Goal: Task Accomplishment & Management: Manage account settings

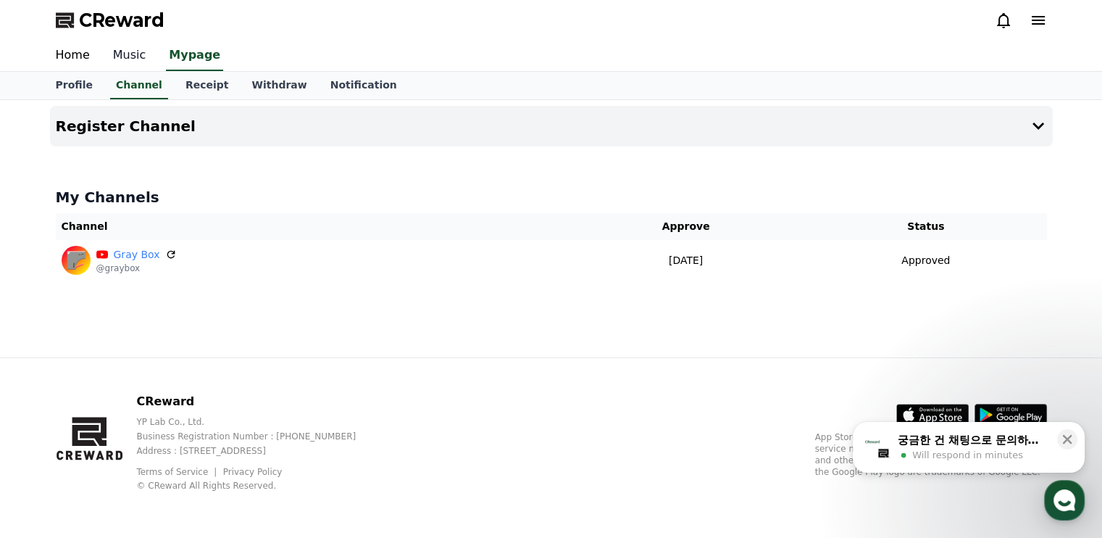
click at [114, 58] on link "Music" at bounding box center [129, 56] width 57 height 30
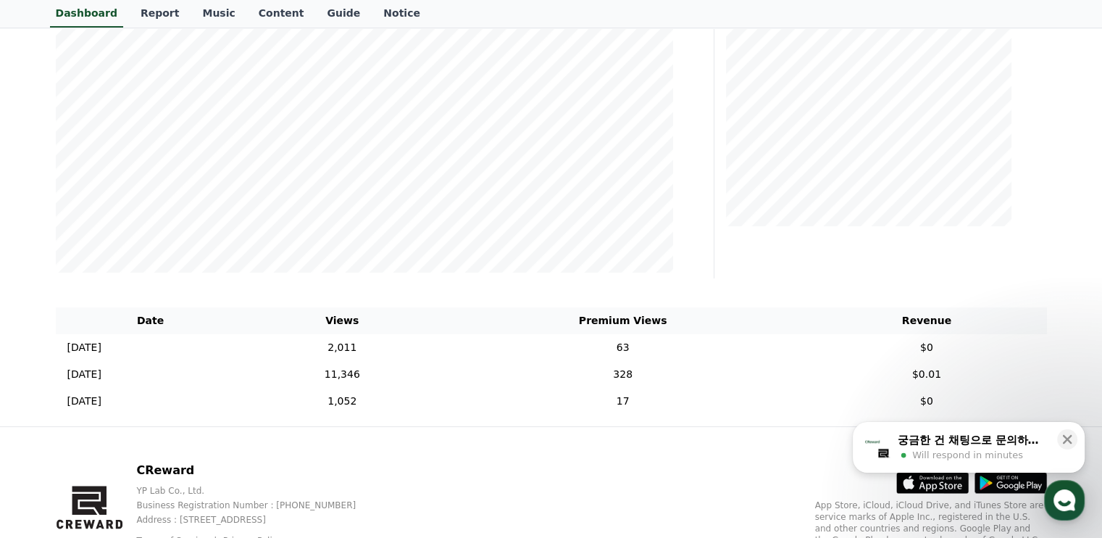
scroll to position [298, 0]
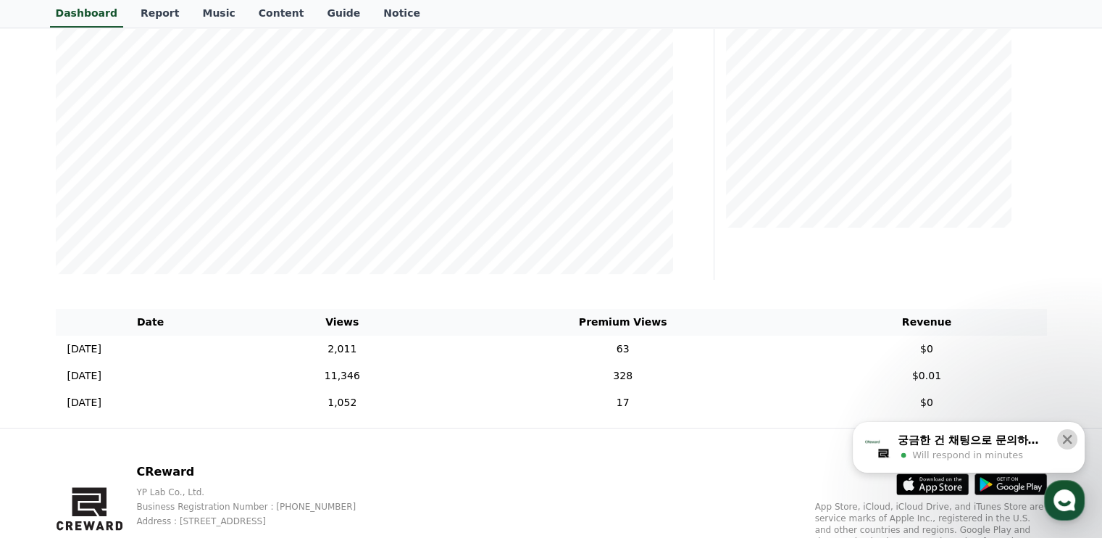
click at [1067, 438] on icon at bounding box center [1067, 439] width 9 height 9
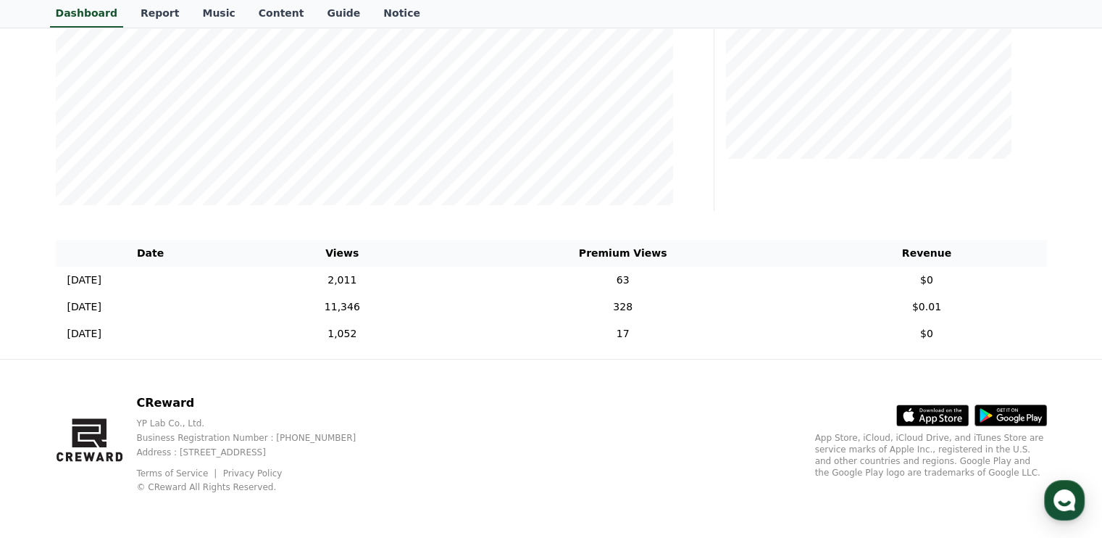
scroll to position [0, 0]
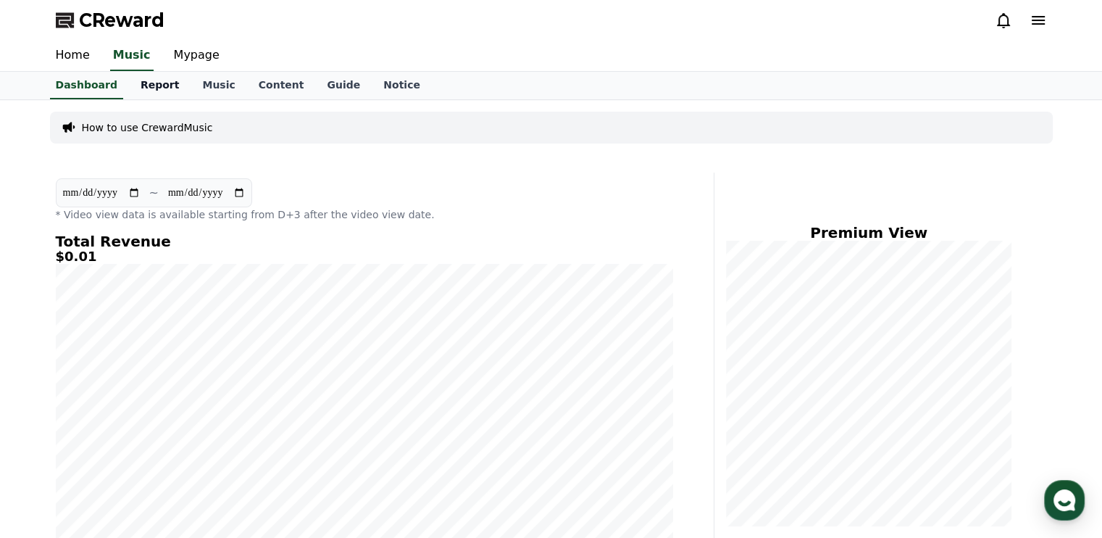
click at [160, 83] on link "Report" at bounding box center [160, 86] width 62 height 28
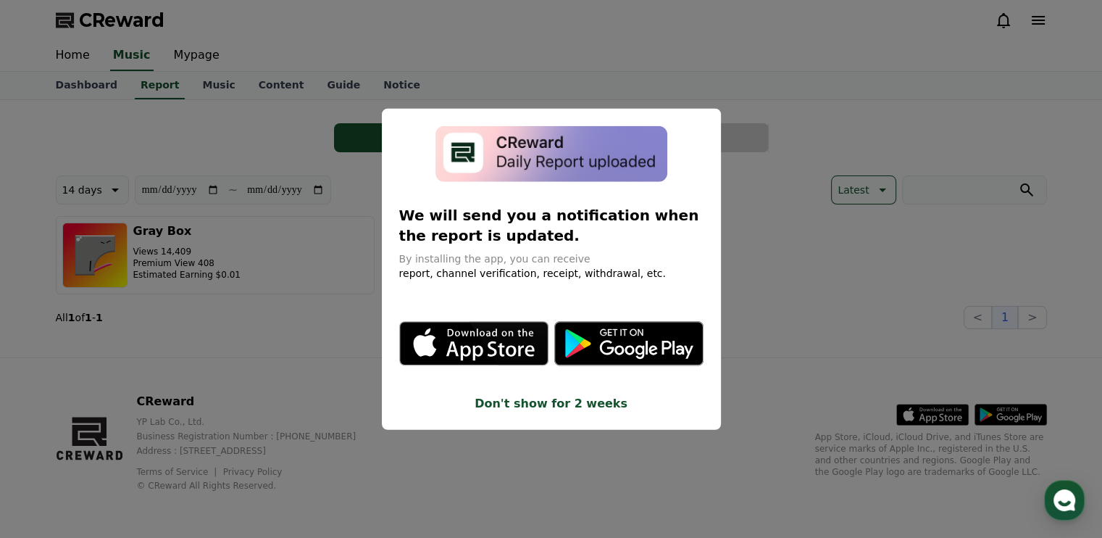
click at [822, 239] on button "close modal" at bounding box center [551, 269] width 1102 height 538
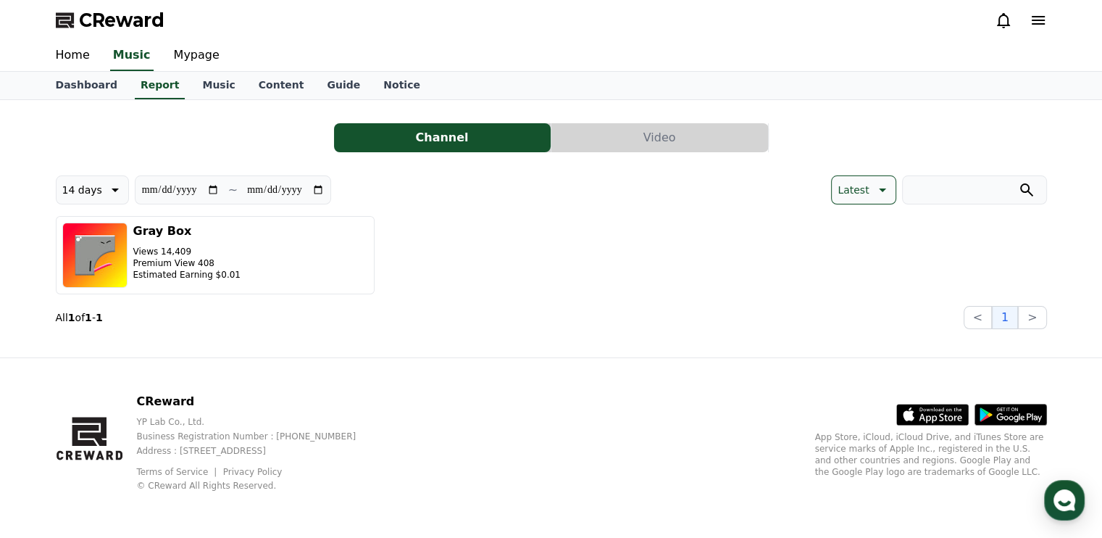
drag, startPoint x: 380, startPoint y: 324, endPoint x: 472, endPoint y: 272, distance: 105.8
click at [472, 272] on div "**********" at bounding box center [551, 252] width 991 height 154
click at [472, 272] on div "Gray Box Views 14,409 Premium View 408 Estimated Earning $0.01" at bounding box center [551, 255] width 991 height 78
click at [199, 81] on link "Music" at bounding box center [219, 86] width 56 height 28
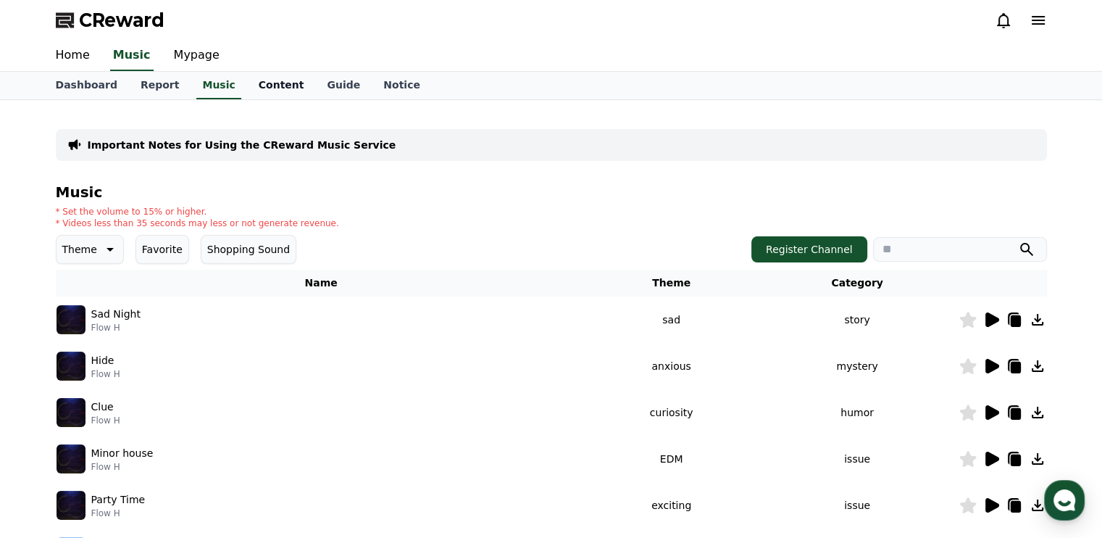
click at [254, 72] on link "Content" at bounding box center [281, 86] width 69 height 28
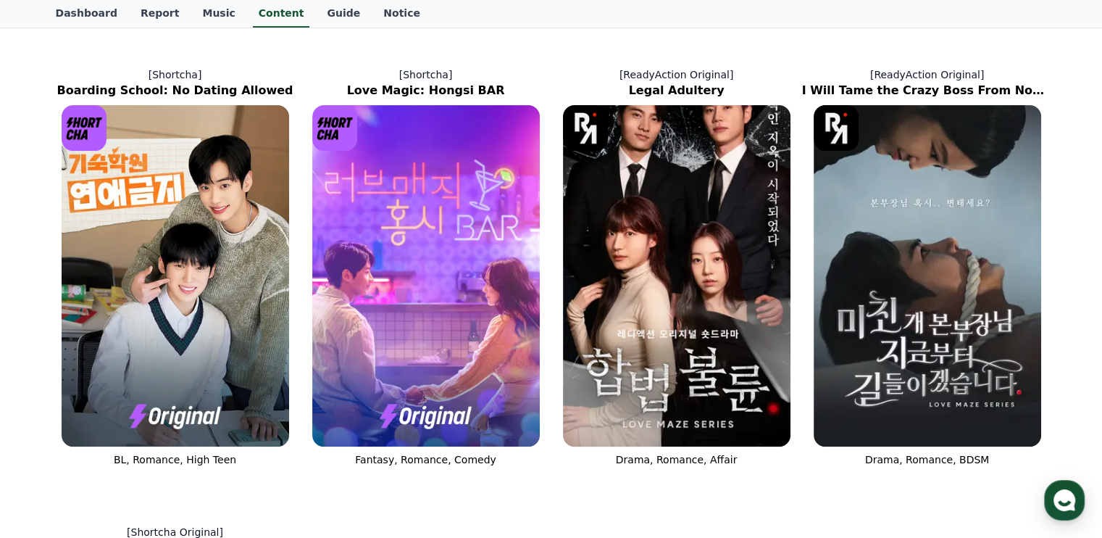
scroll to position [546, 0]
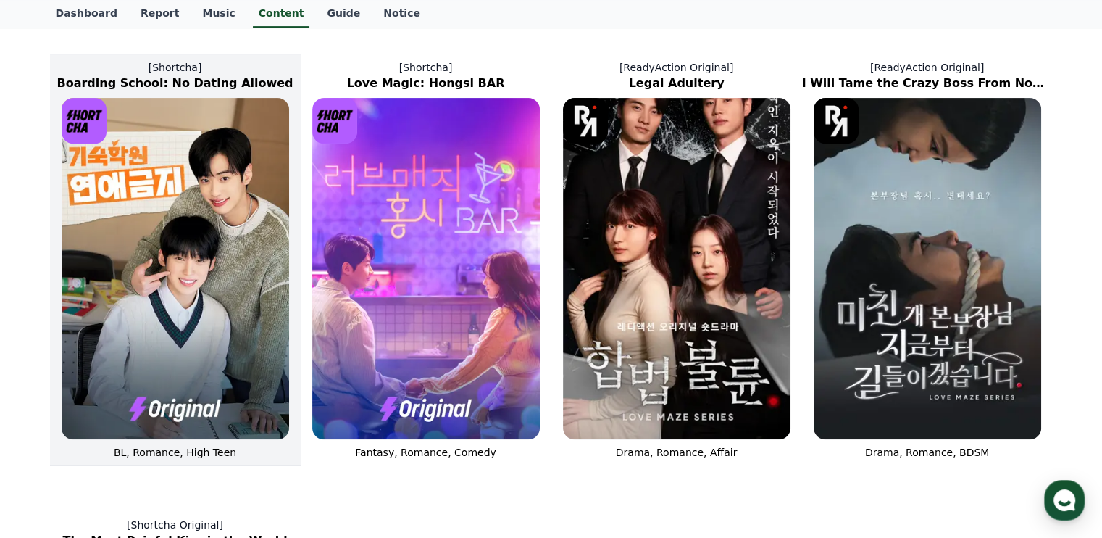
click at [210, 265] on img at bounding box center [175, 268] width 227 height 341
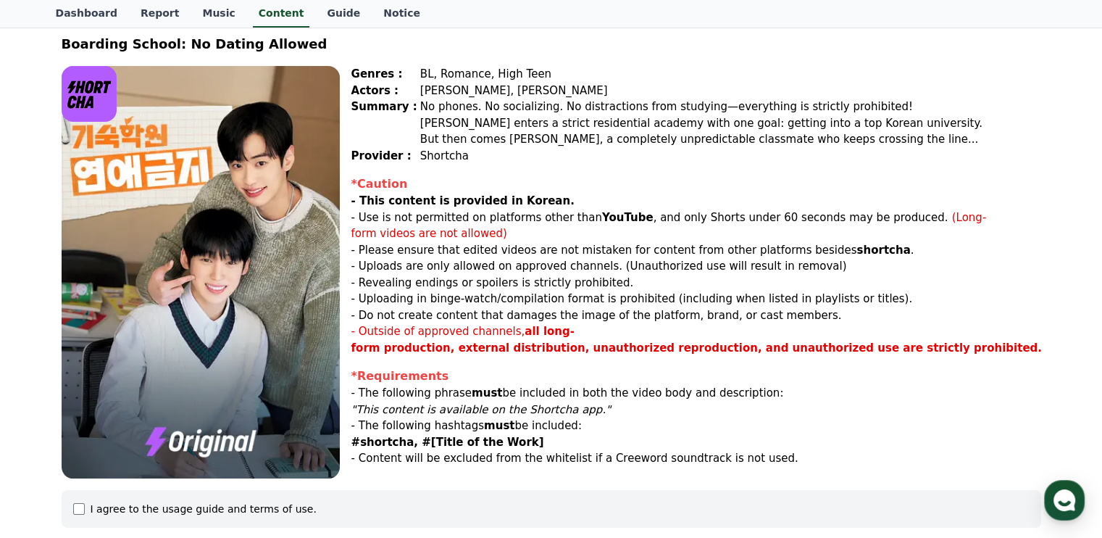
scroll to position [86, 0]
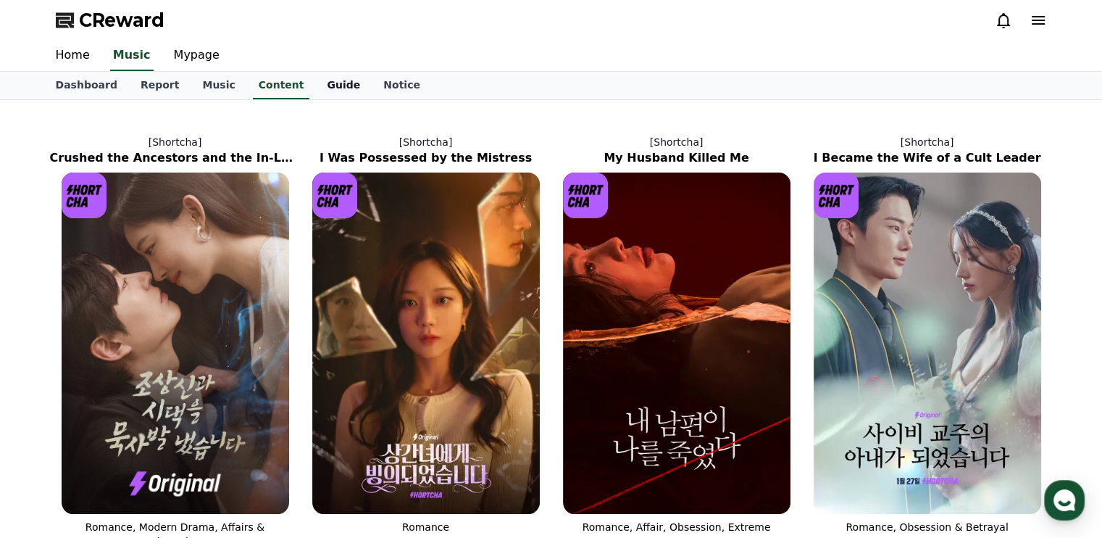
click at [327, 91] on link "Guide" at bounding box center [343, 86] width 57 height 28
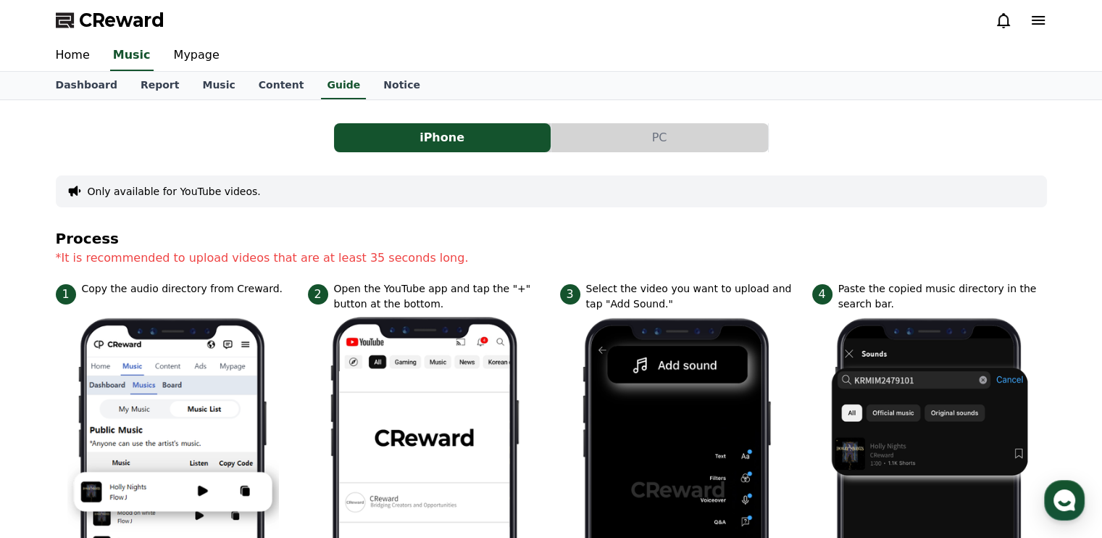
click at [693, 146] on button "PC" at bounding box center [659, 137] width 217 height 29
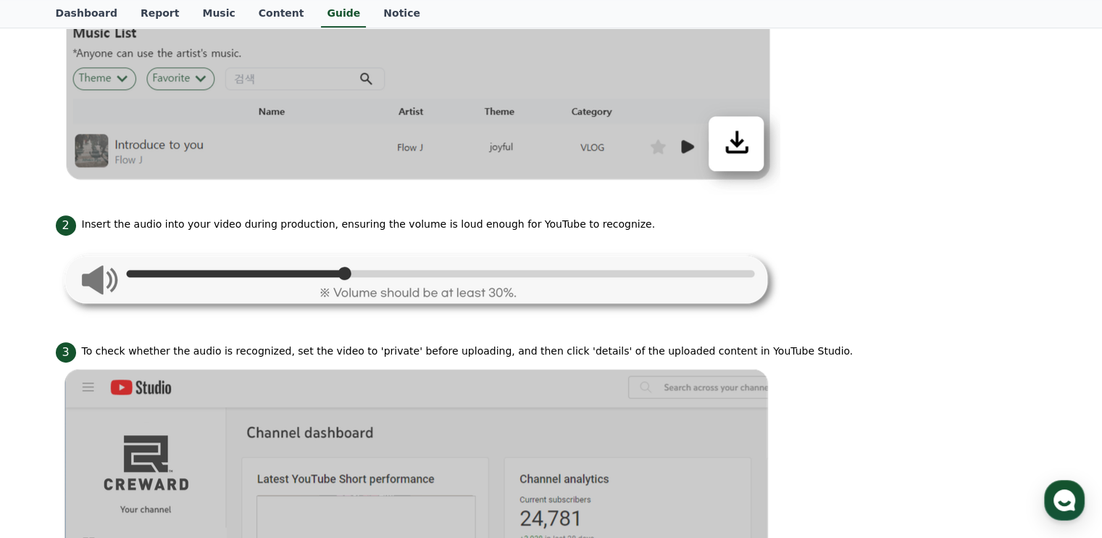
scroll to position [569, 0]
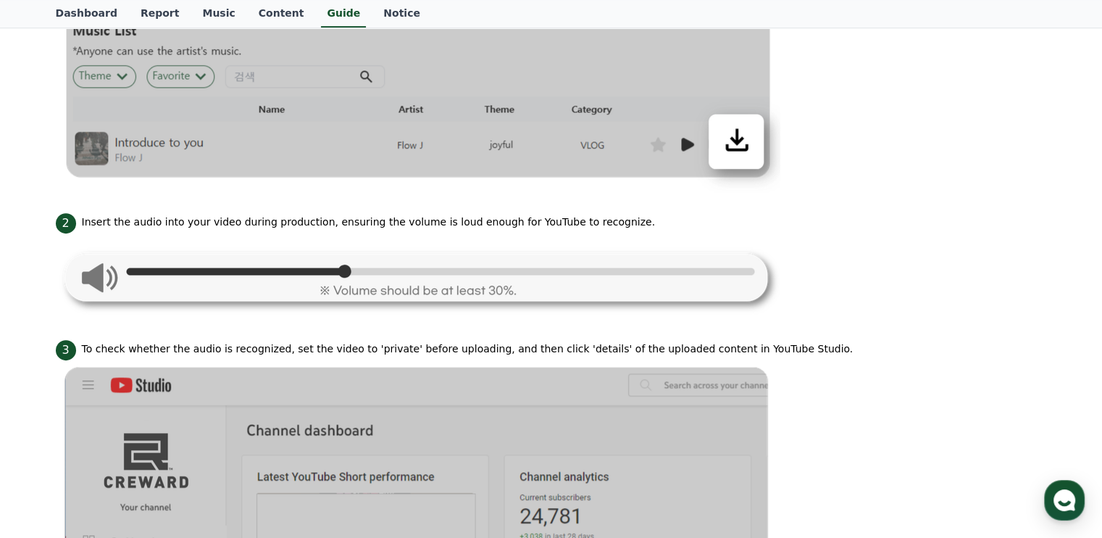
drag, startPoint x: 214, startPoint y: 219, endPoint x: 345, endPoint y: 220, distance: 131.1
click at [345, 220] on p "Insert the audio into your video during production, ensuring the volume is loud…" at bounding box center [369, 221] width 574 height 15
drag, startPoint x: 114, startPoint y: 220, endPoint x: 624, endPoint y: 225, distance: 509.4
click at [624, 225] on div "2 Insert the audio into your video during production, ensuring the volume is lo…" at bounding box center [551, 221] width 991 height 23
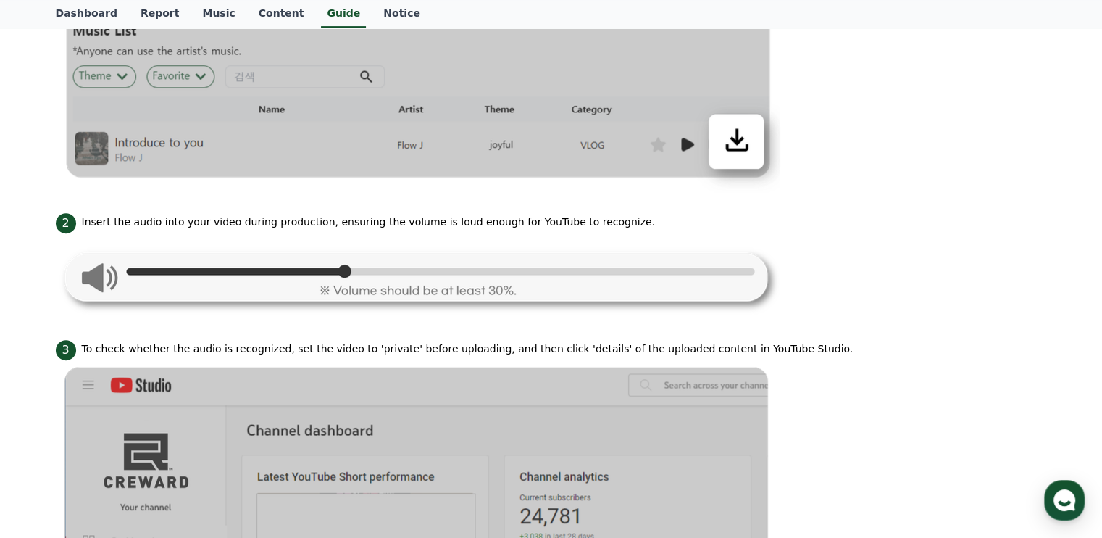
click at [624, 225] on div "2 Insert the audio into your video during production, ensuring the volume is lo…" at bounding box center [551, 221] width 991 height 23
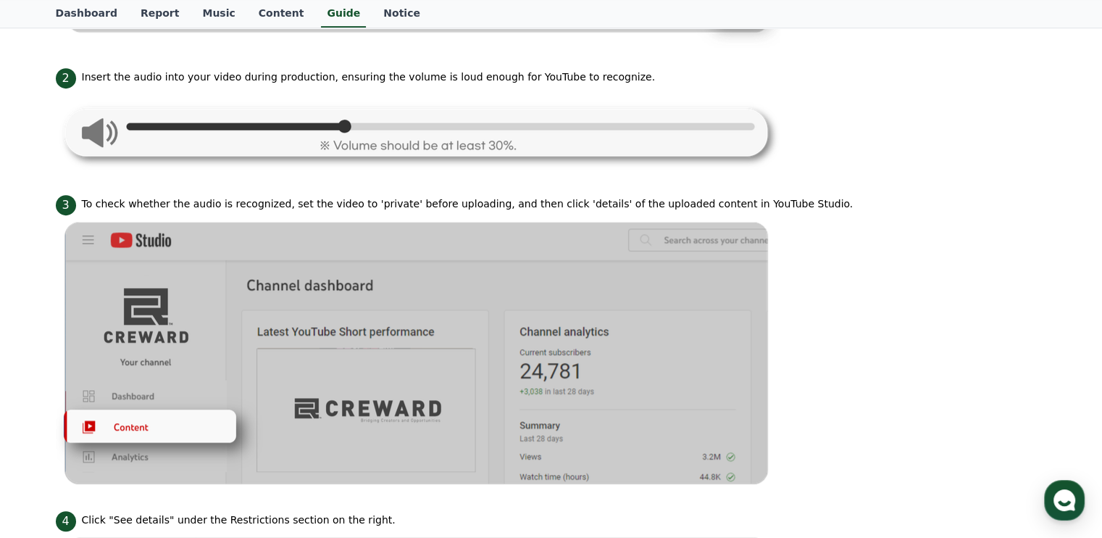
scroll to position [715, 0]
drag, startPoint x: 78, startPoint y: 201, endPoint x: 767, endPoint y: 198, distance: 689.0
click at [767, 198] on div "3 To check whether the audio is recognized, set the video to 'private' before u…" at bounding box center [551, 202] width 991 height 23
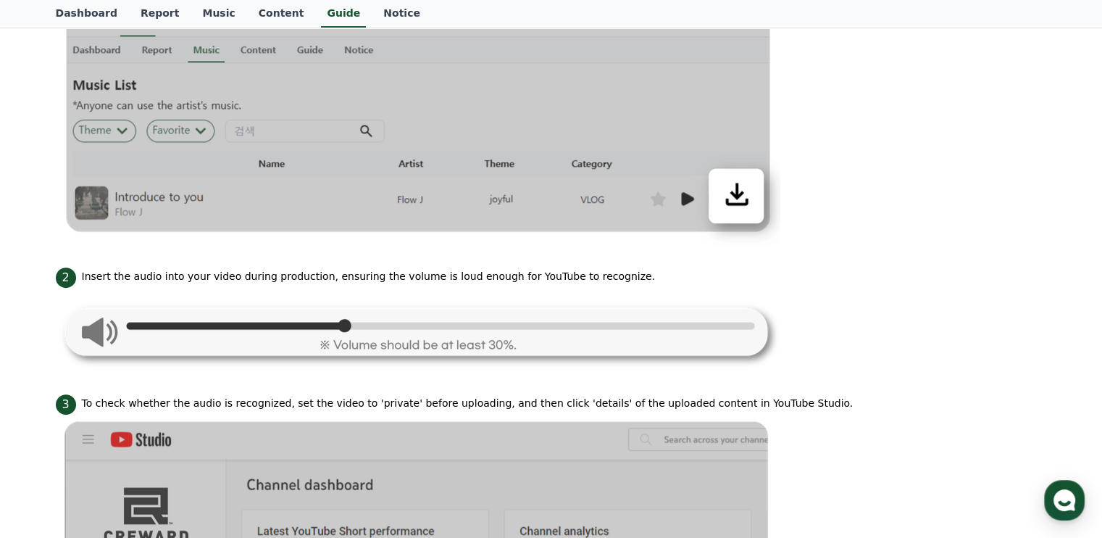
scroll to position [0, 0]
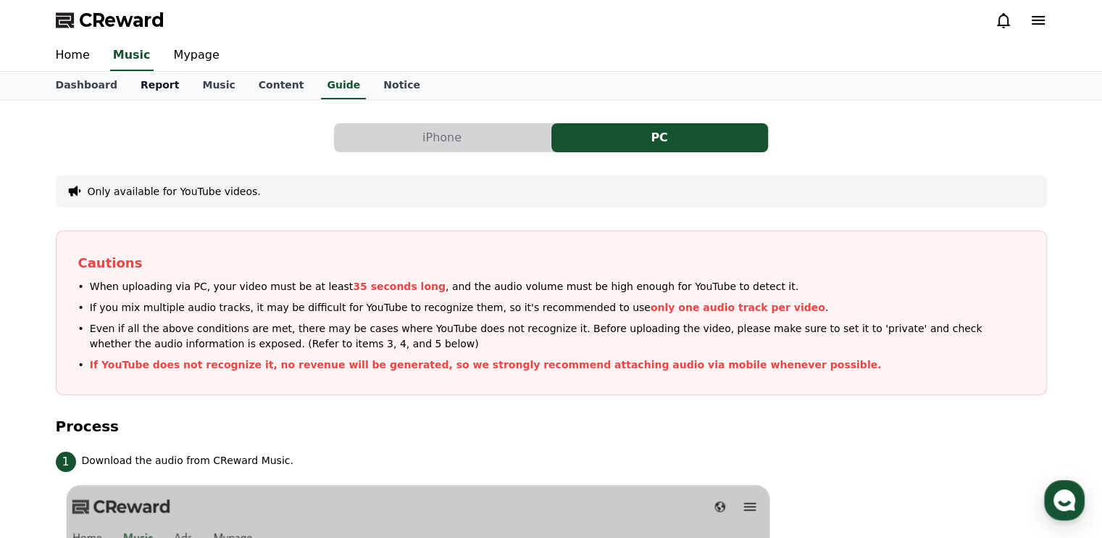
click at [142, 86] on link "Report" at bounding box center [160, 86] width 62 height 28
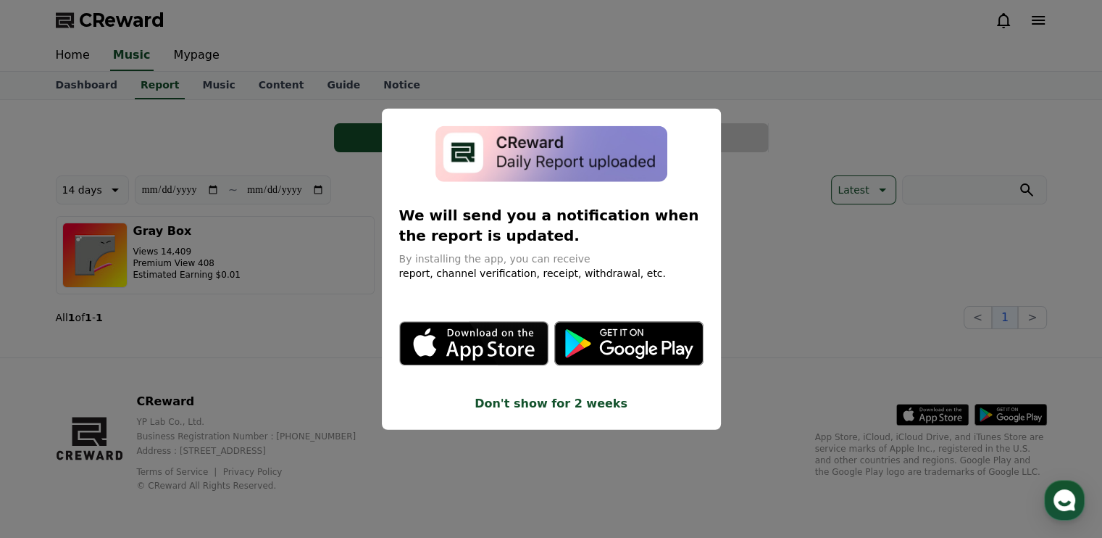
click at [806, 217] on button "close modal" at bounding box center [551, 269] width 1102 height 538
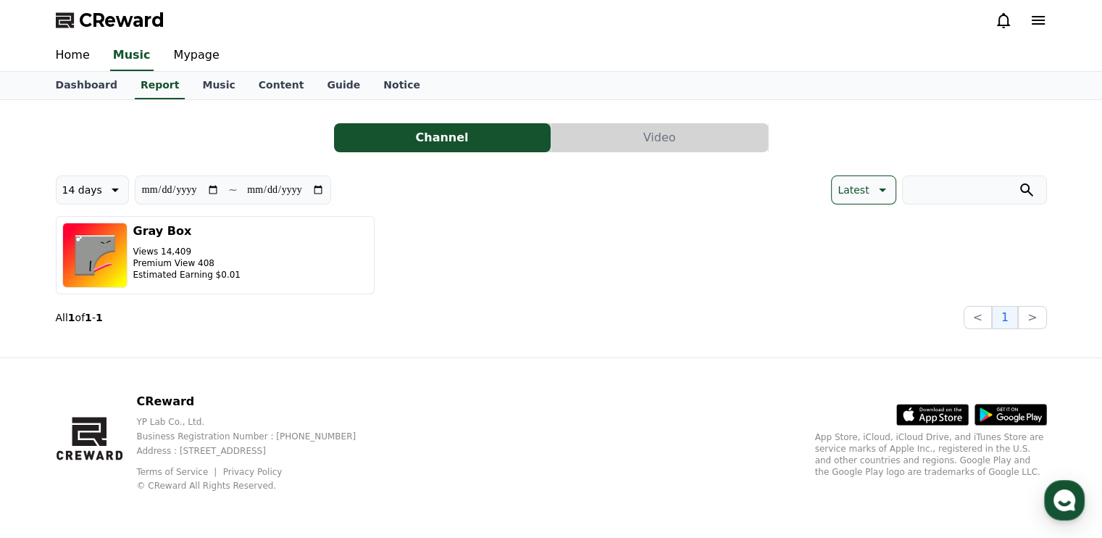
click at [862, 182] on p "Latest" at bounding box center [853, 190] width 31 height 20
click at [783, 179] on div "Latest Sort Latest View Count User Revenue Latest View Count User Revenue" at bounding box center [799, 189] width 496 height 29
click at [174, 57] on link "Mypage" at bounding box center [196, 56] width 69 height 30
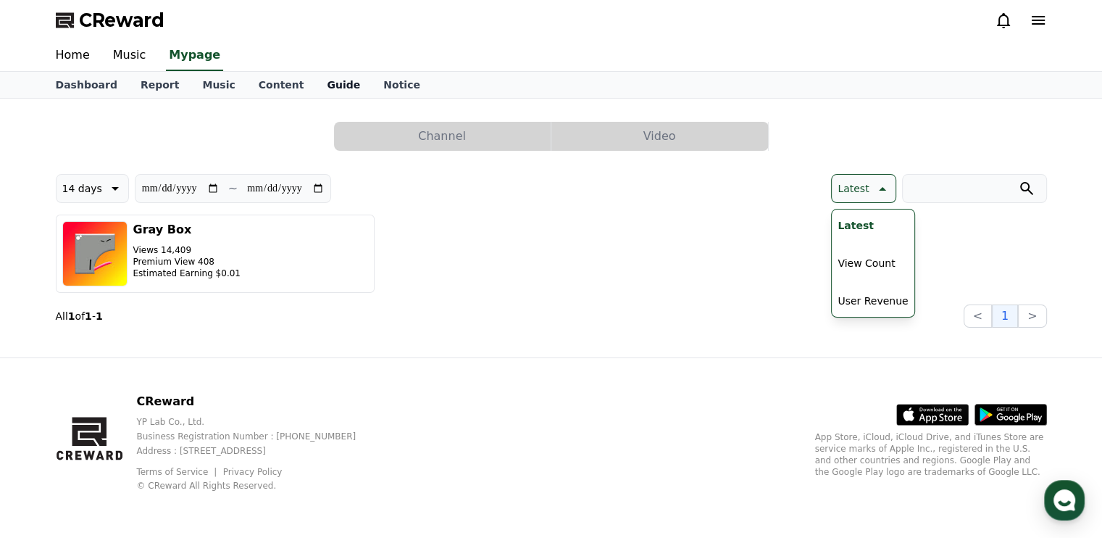
select select "**********"
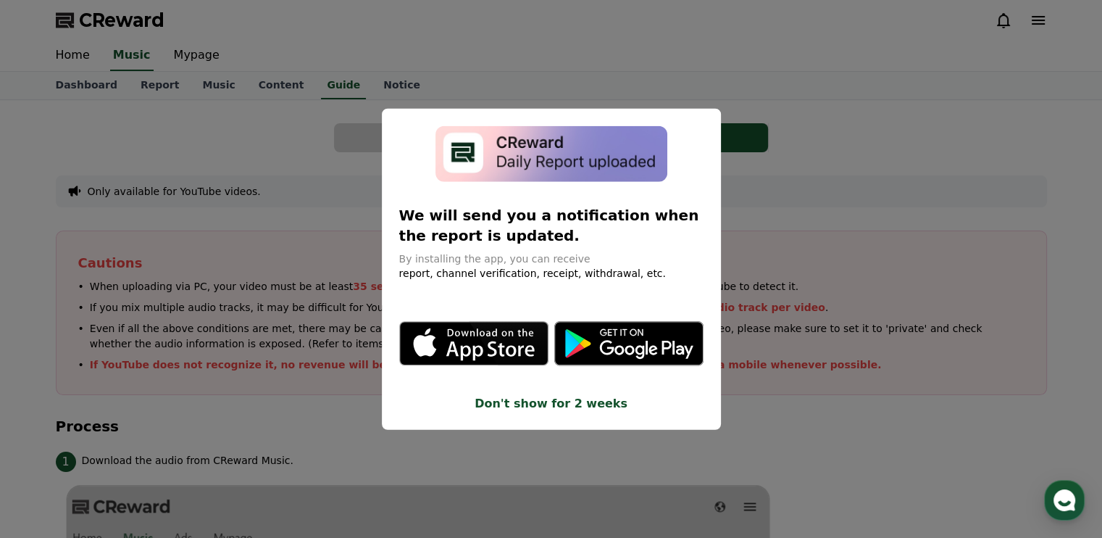
click at [252, 142] on button "close modal" at bounding box center [551, 269] width 1102 height 538
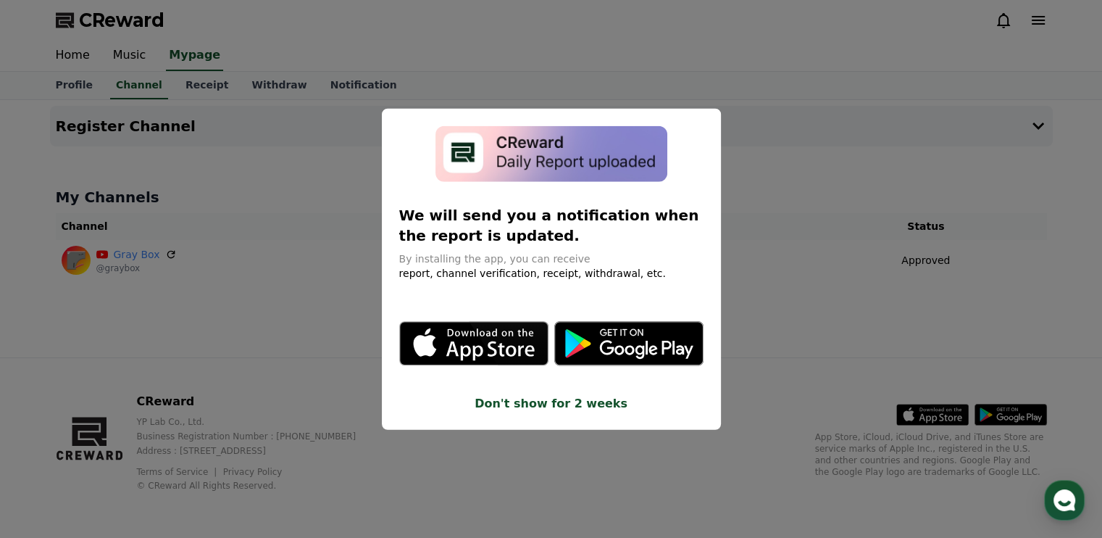
click at [280, 191] on button "close modal" at bounding box center [551, 269] width 1102 height 538
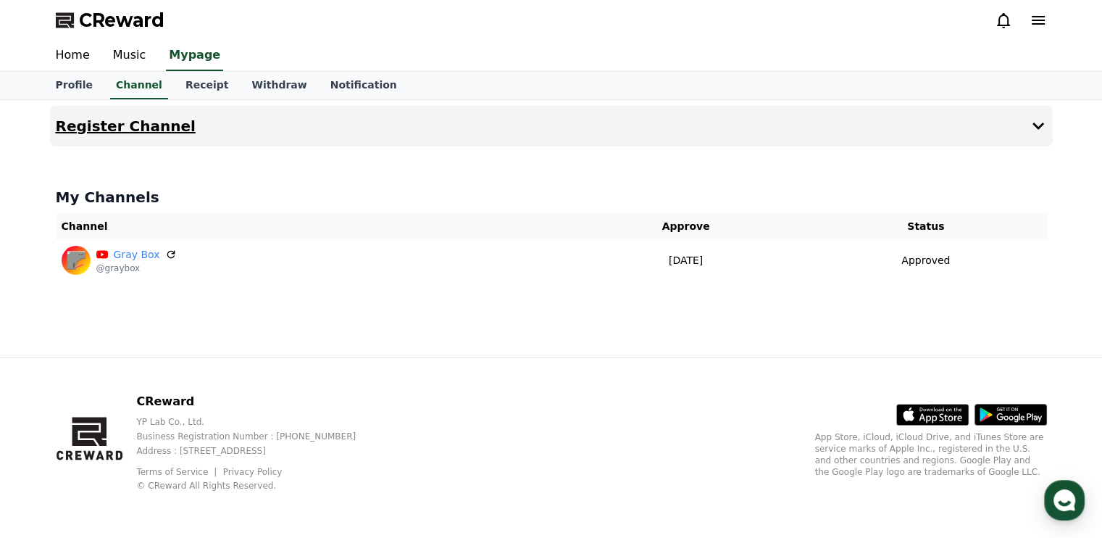
click at [584, 129] on button "Register Channel" at bounding box center [551, 126] width 1003 height 41
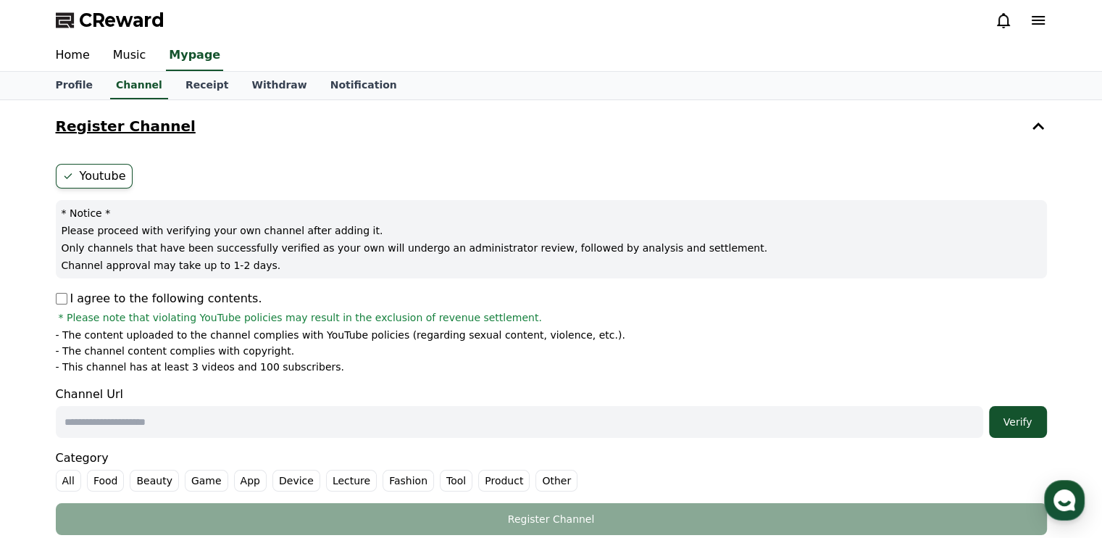
click at [1024, 127] on button "Register Channel" at bounding box center [551, 126] width 1003 height 41
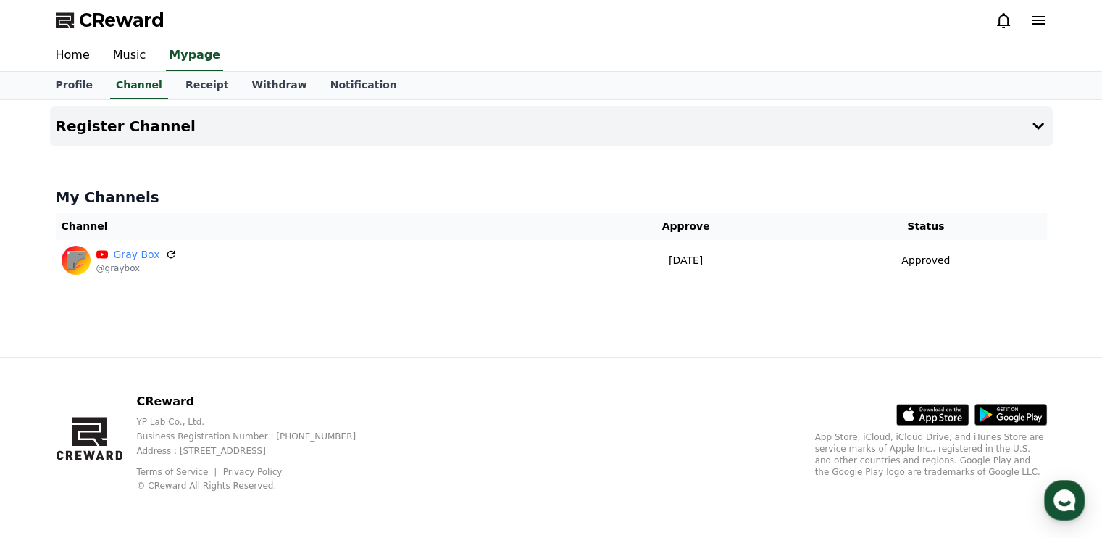
drag, startPoint x: 919, startPoint y: 267, endPoint x: 754, endPoint y: 312, distance: 170.7
click at [754, 312] on div "Register Channel My Channels Channel Approve Status Gray Box @graybox [DATE] 08…" at bounding box center [551, 228] width 1014 height 257
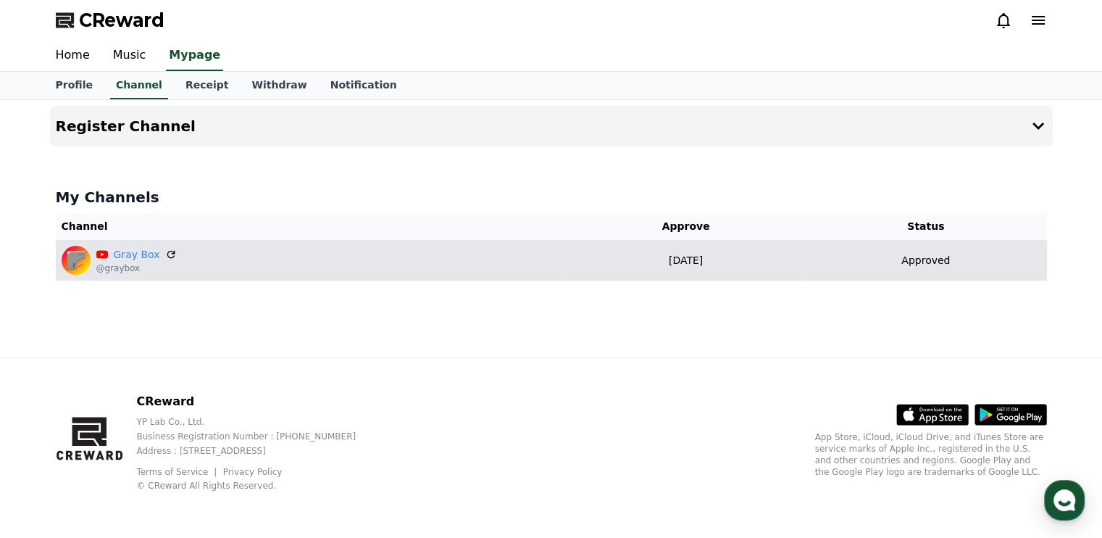
click at [709, 267] on td "[DATE] 08-15" at bounding box center [686, 260] width 238 height 41
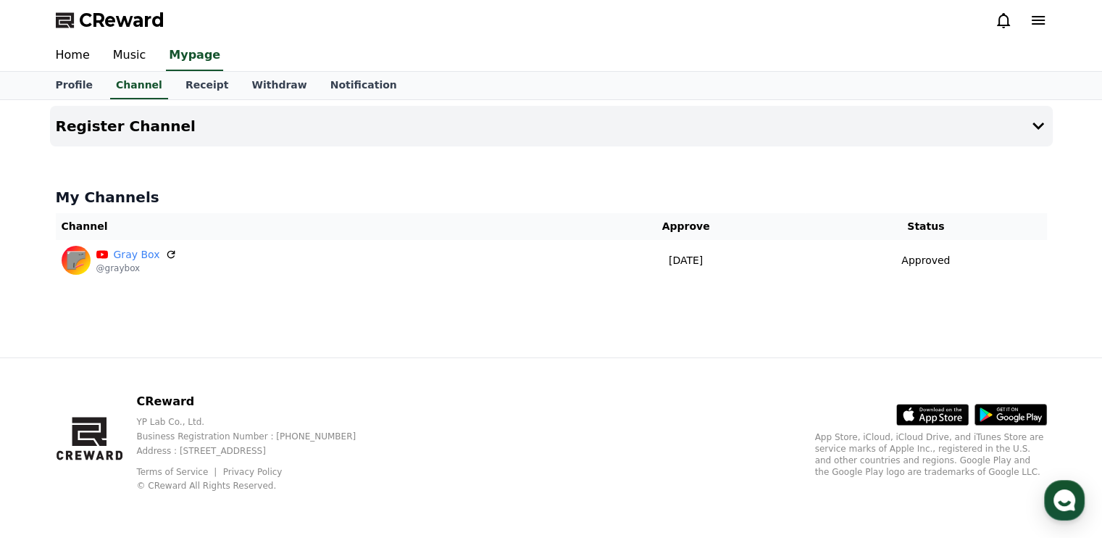
click at [590, 164] on div "Register Channel My Channels Channel Approve Status Gray Box @graybox [DATE] 08…" at bounding box center [551, 228] width 1014 height 257
click at [780, 128] on button "Register Channel" at bounding box center [551, 126] width 1003 height 41
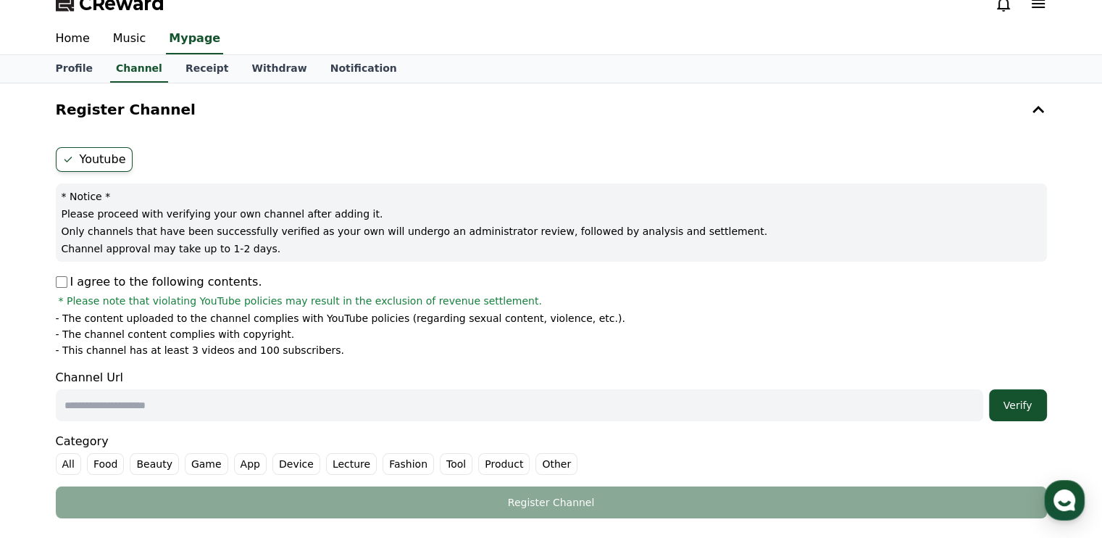
scroll to position [14, 0]
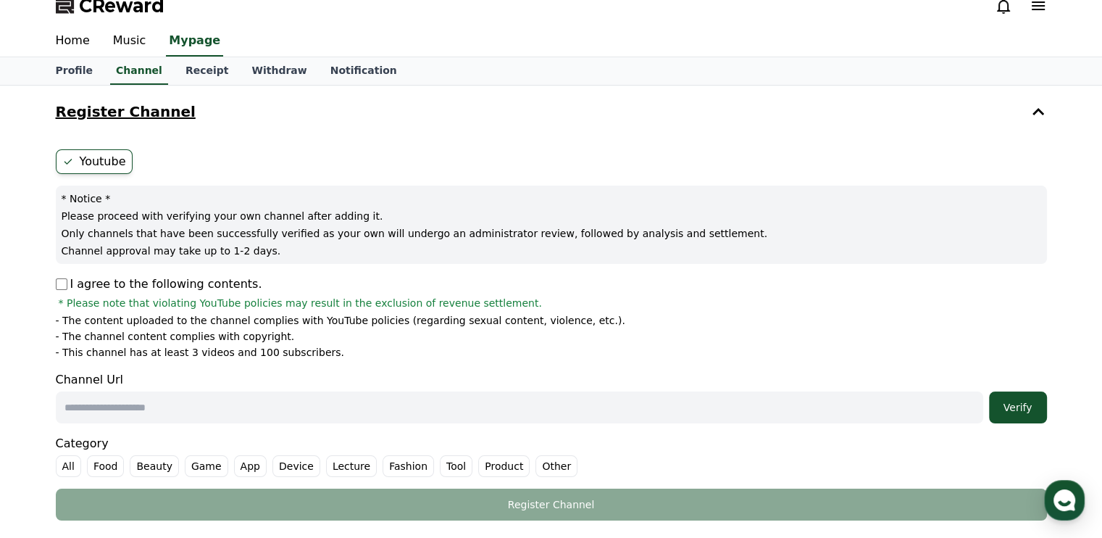
click at [972, 127] on button "Register Channel" at bounding box center [551, 111] width 1003 height 41
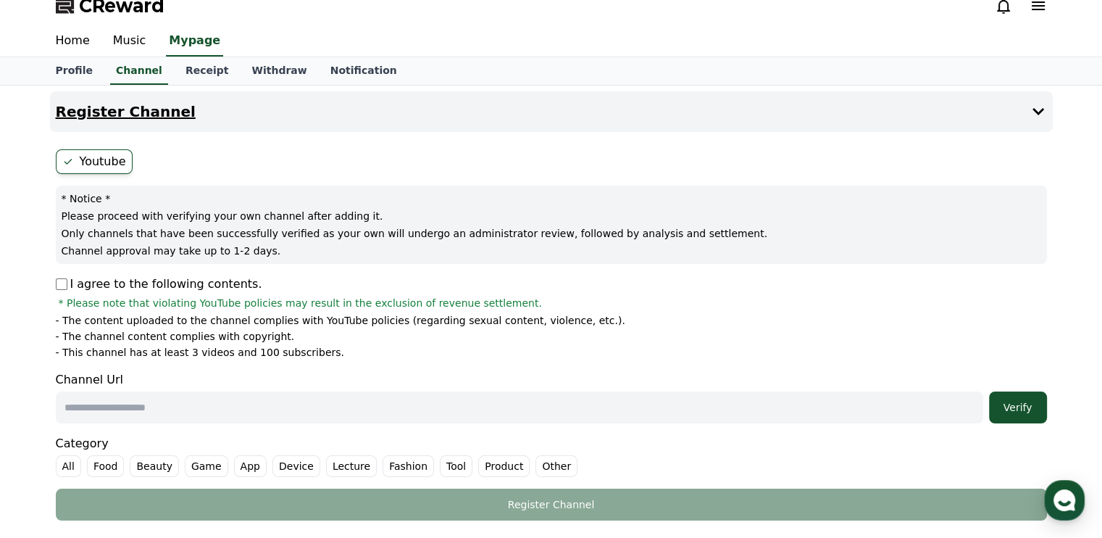
scroll to position [0, 0]
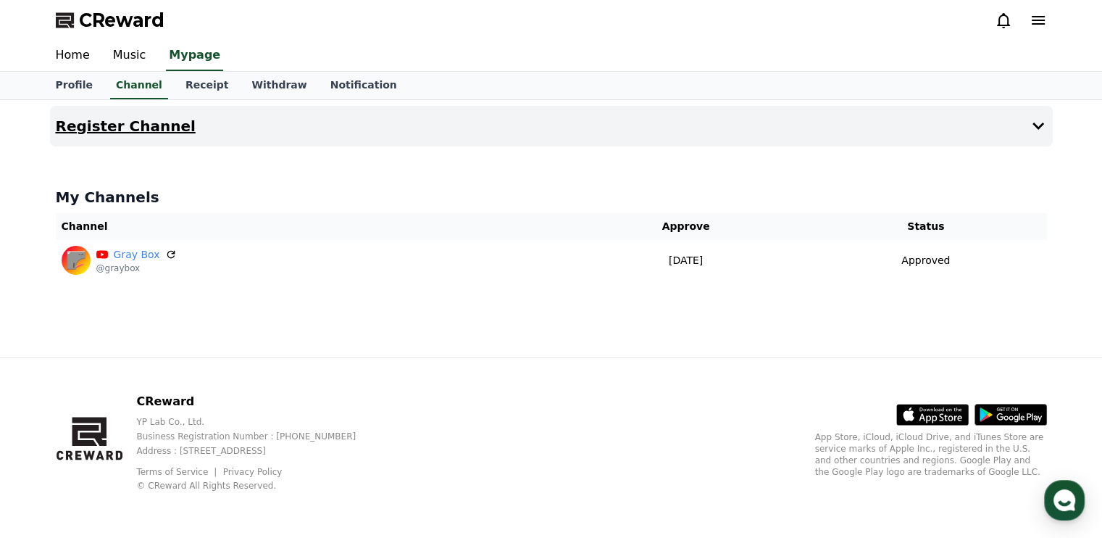
click at [932, 141] on button "Register Channel" at bounding box center [551, 126] width 1003 height 41
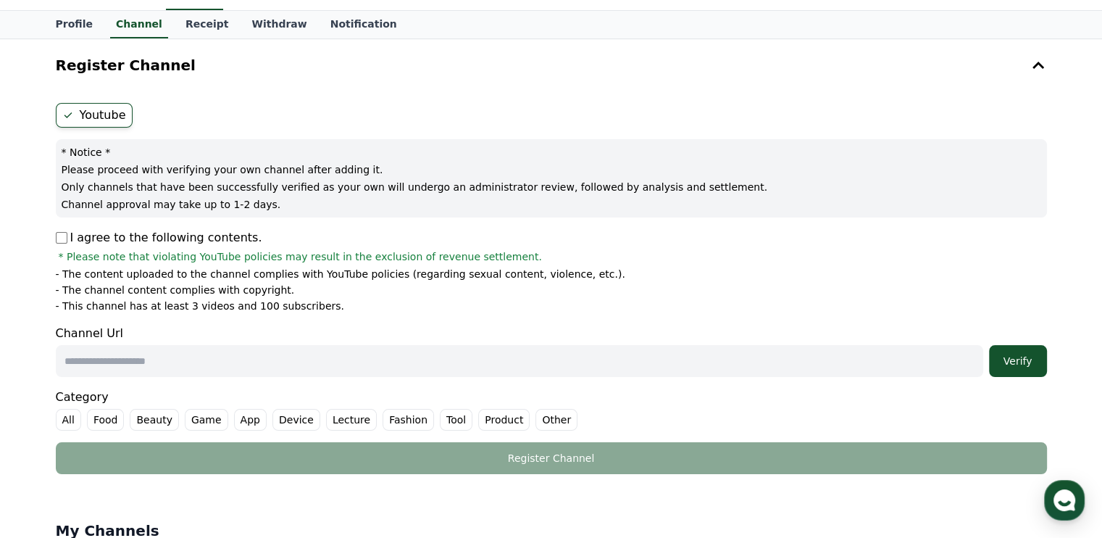
scroll to position [59, 0]
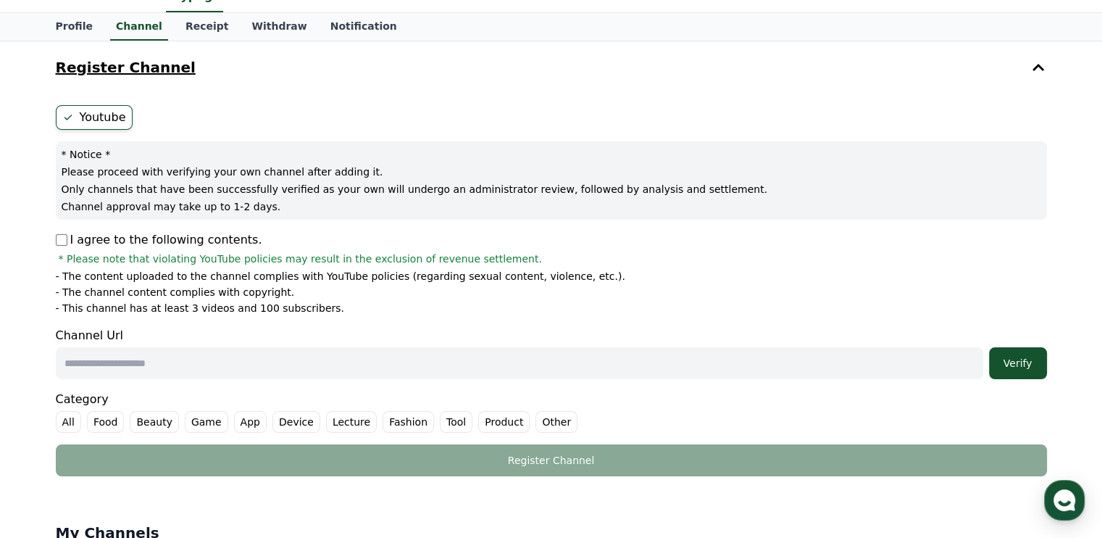
click at [1040, 70] on icon at bounding box center [1038, 67] width 17 height 17
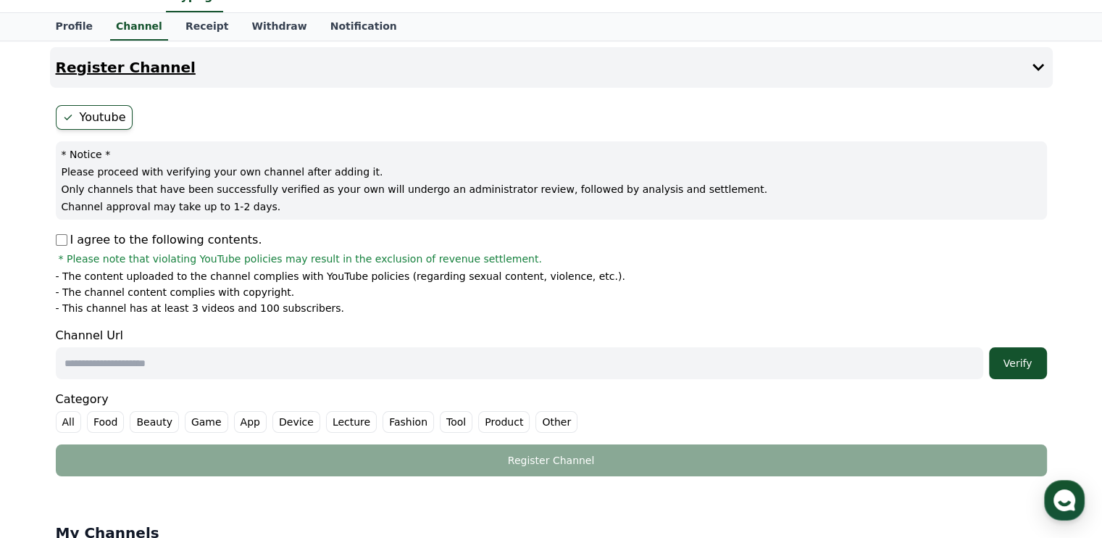
scroll to position [0, 0]
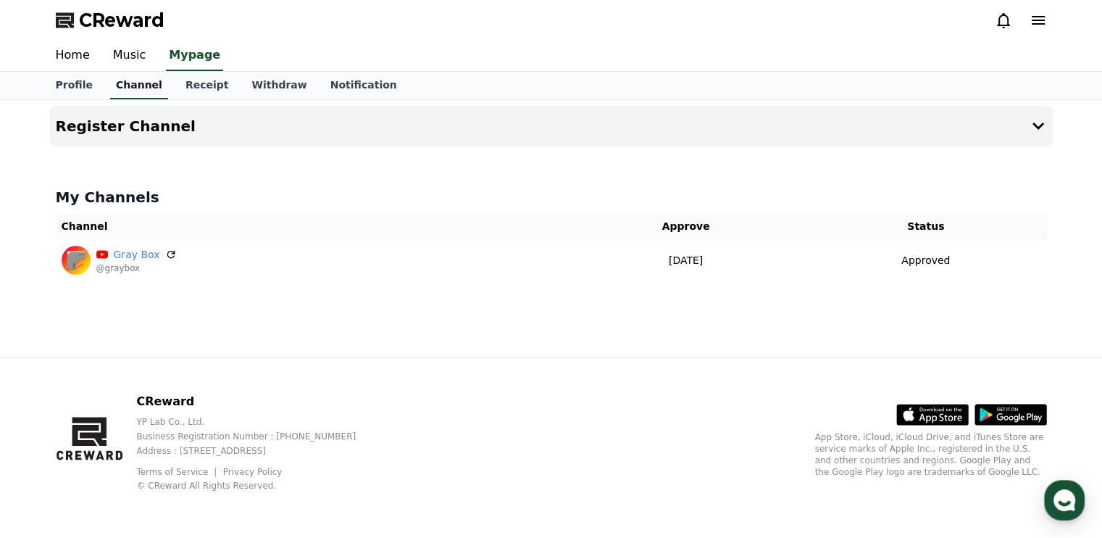
click at [121, 75] on link "Channel" at bounding box center [139, 86] width 58 height 28
click at [241, 98] on link "Withdraw" at bounding box center [279, 86] width 78 height 28
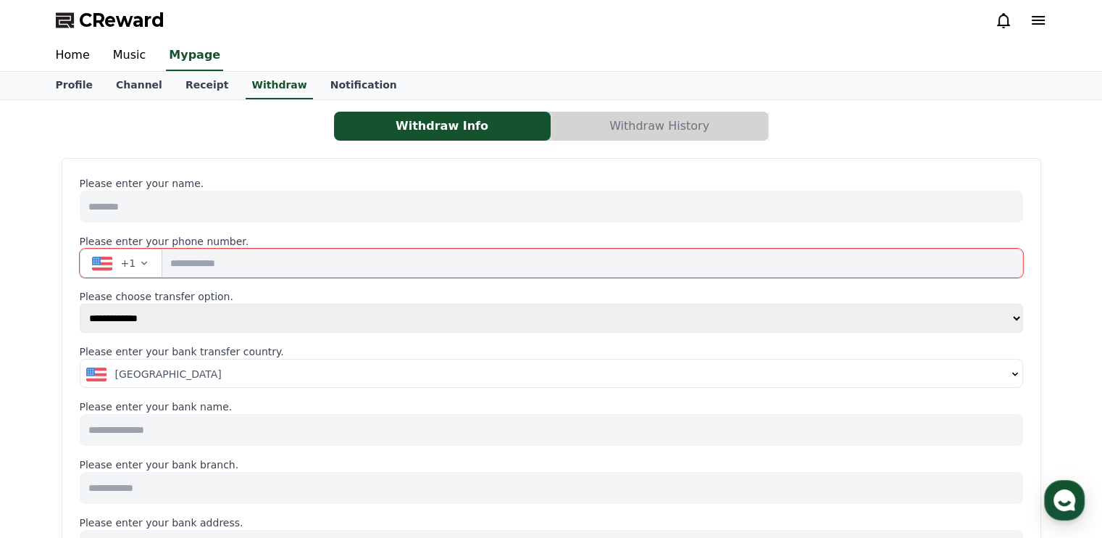
scroll to position [74, 0]
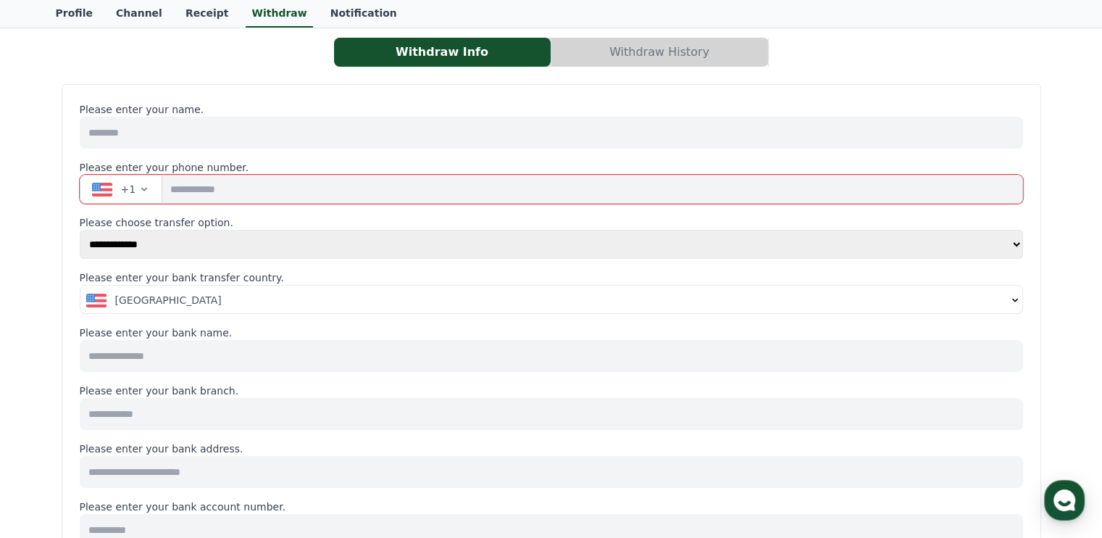
click at [125, 182] on span "+1" at bounding box center [128, 189] width 15 height 14
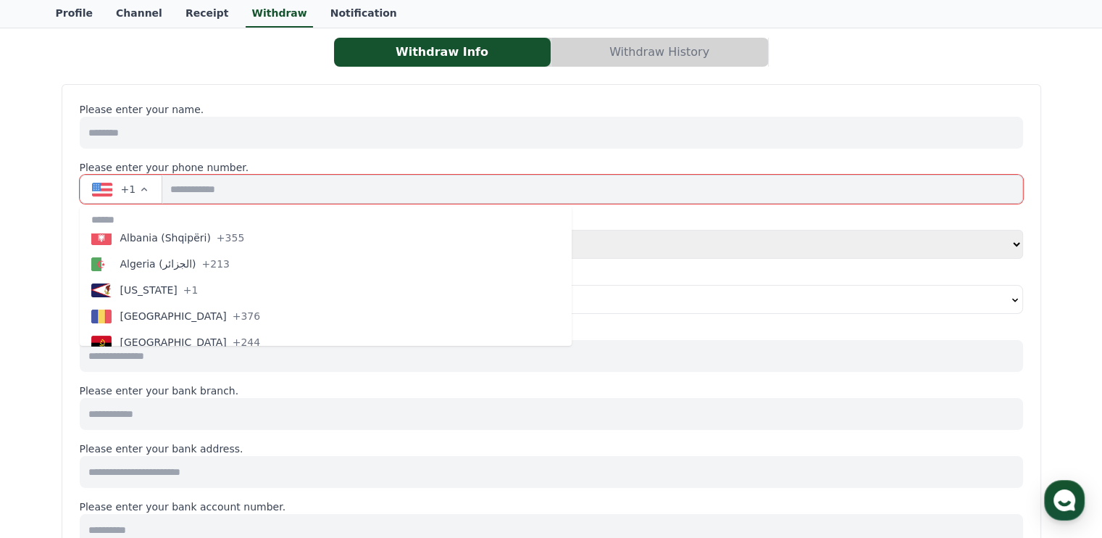
scroll to position [49, 0]
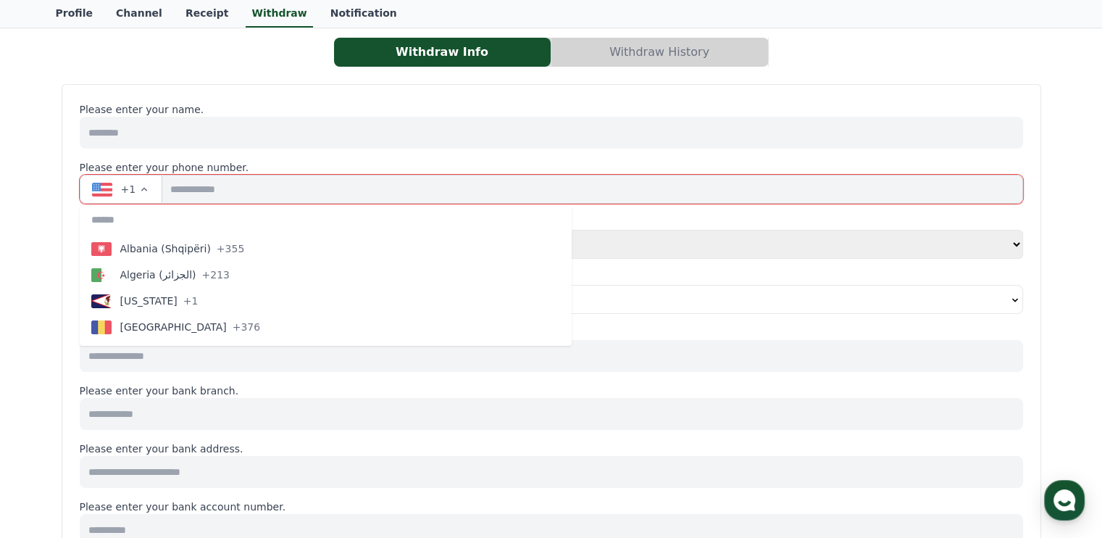
click at [182, 188] on input "tel" at bounding box center [592, 189] width 860 height 29
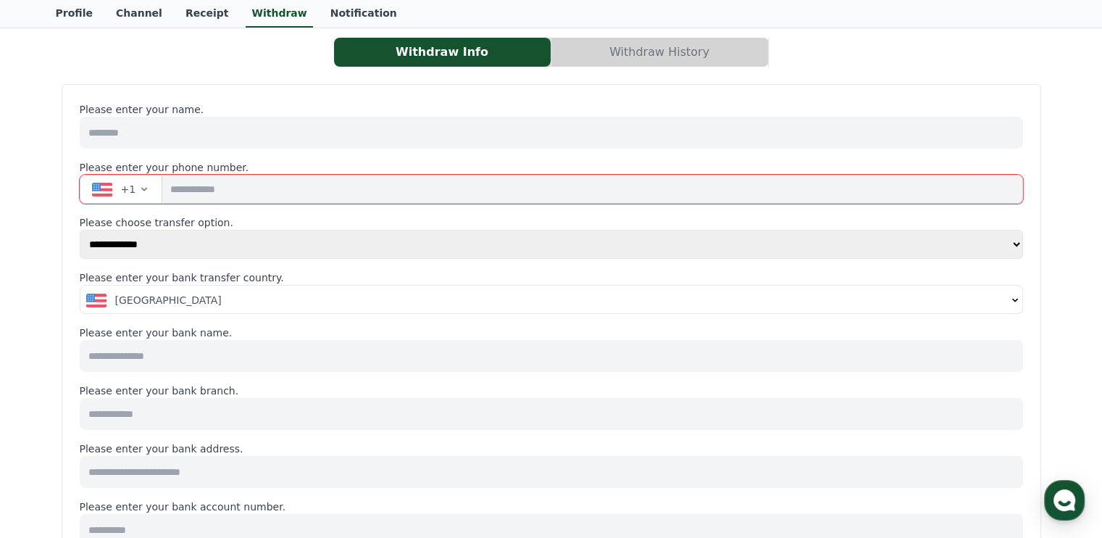
click at [122, 191] on span "+1" at bounding box center [128, 189] width 15 height 14
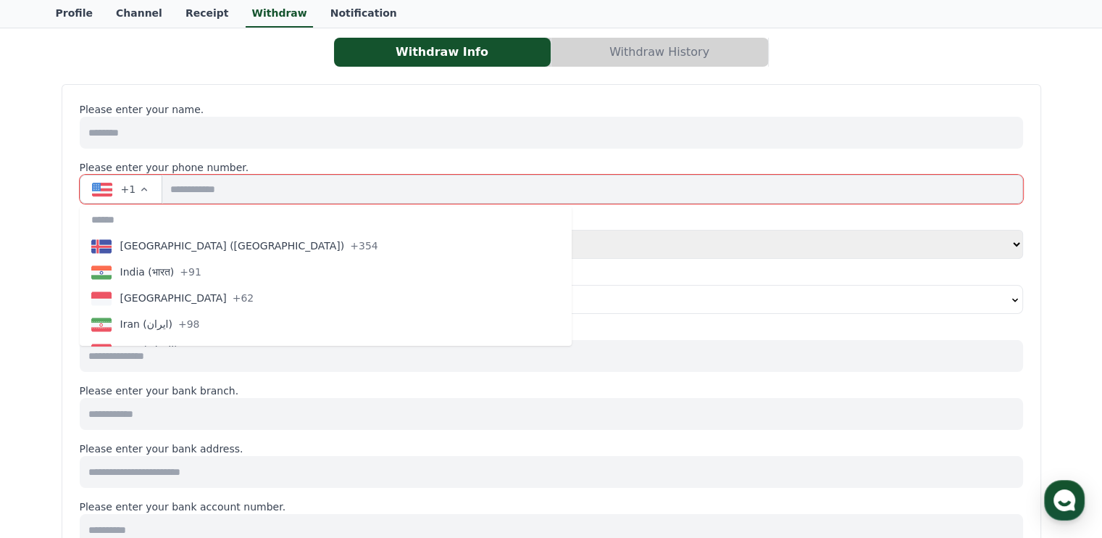
scroll to position [2575, 0]
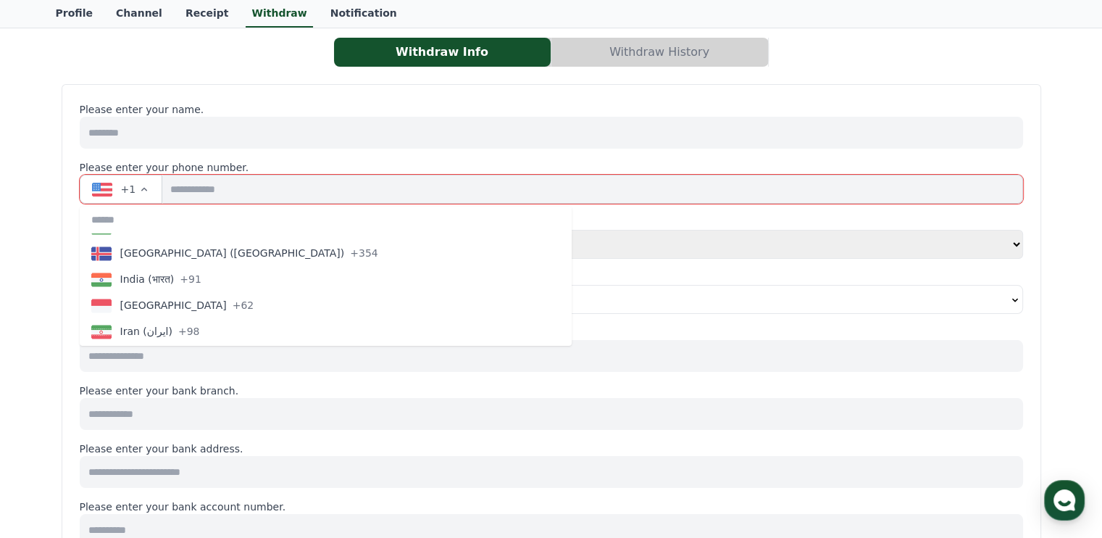
click at [154, 273] on span "India (भारत)" at bounding box center [147, 279] width 54 height 14
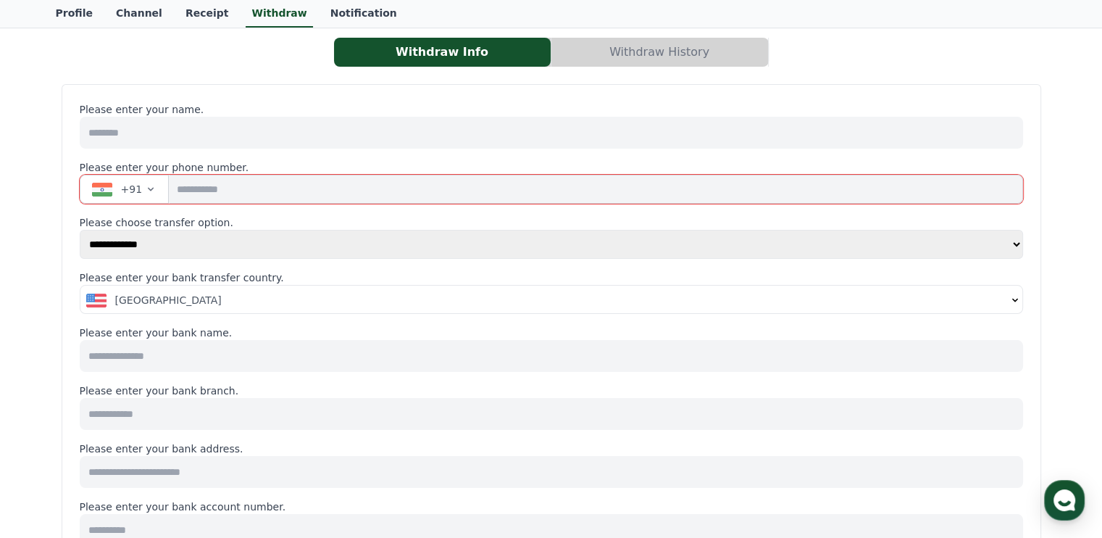
click at [185, 249] on select "**********" at bounding box center [551, 244] width 943 height 29
click at [183, 289] on button "United States" at bounding box center [551, 299] width 942 height 29
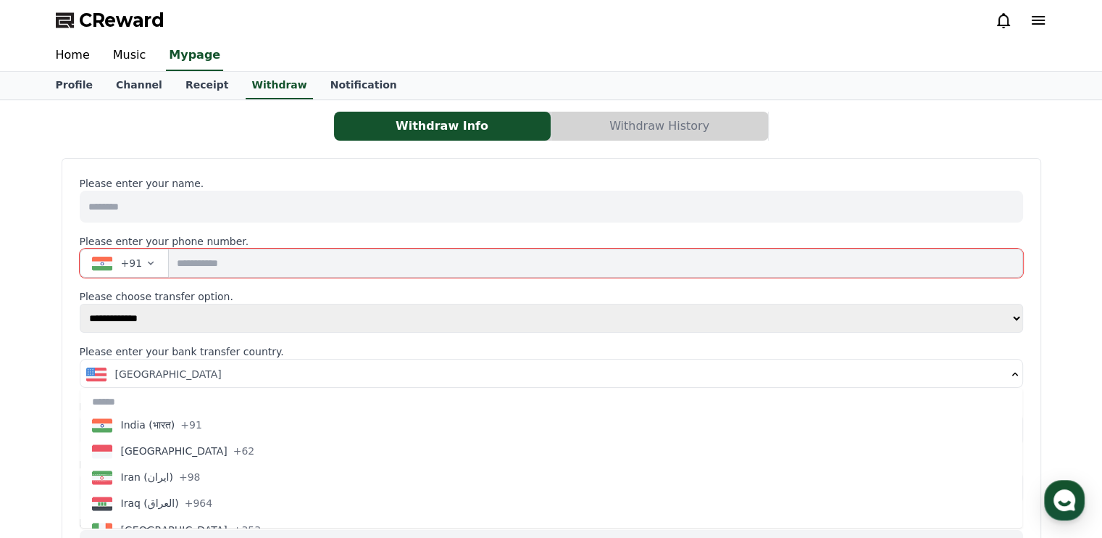
scroll to position [2611, 0]
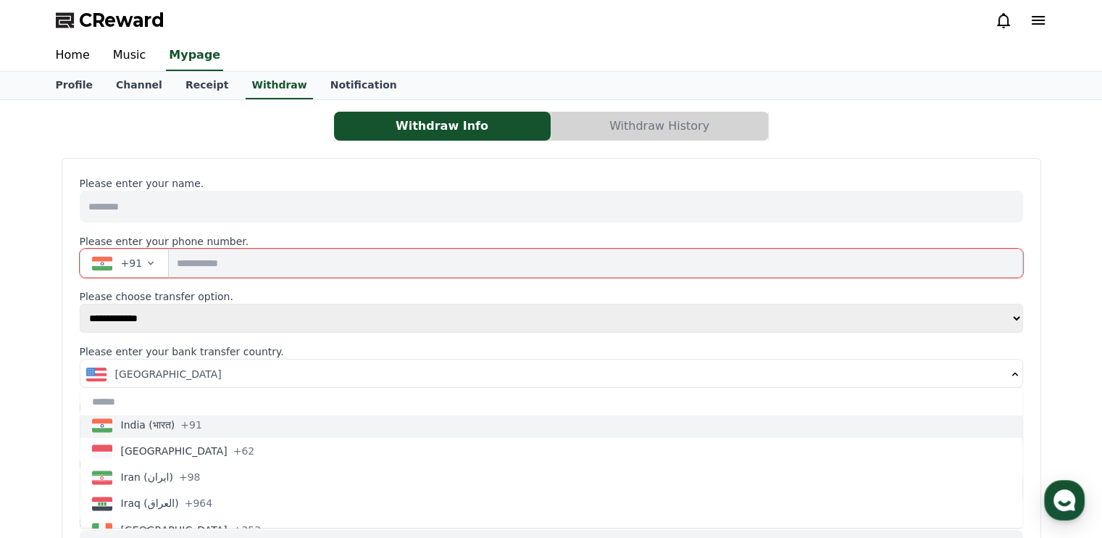
click at [170, 414] on button "India (भारत) +91" at bounding box center [551, 425] width 942 height 26
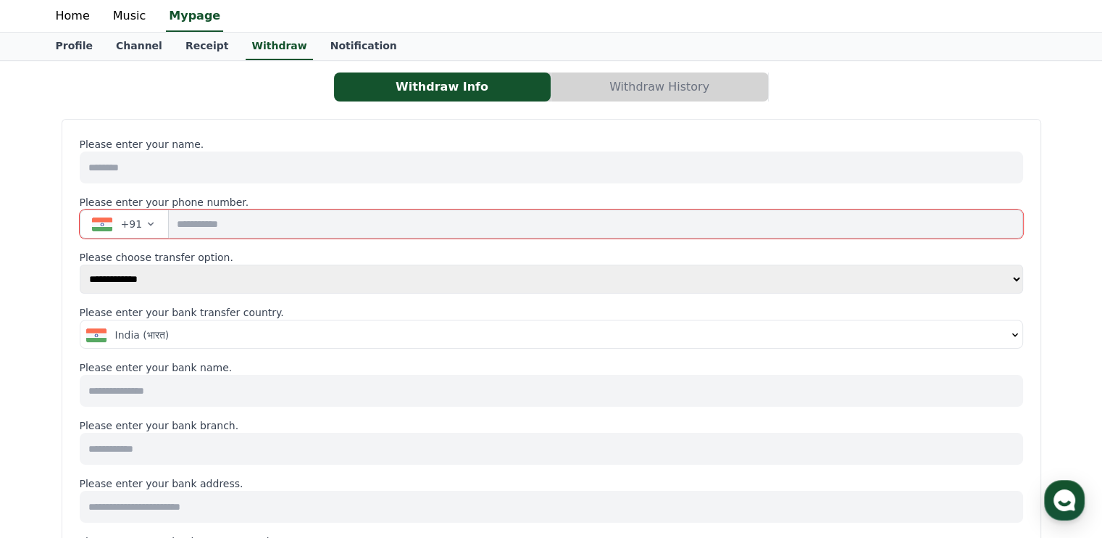
scroll to position [38, 0]
click at [196, 392] on input at bounding box center [551, 392] width 943 height 32
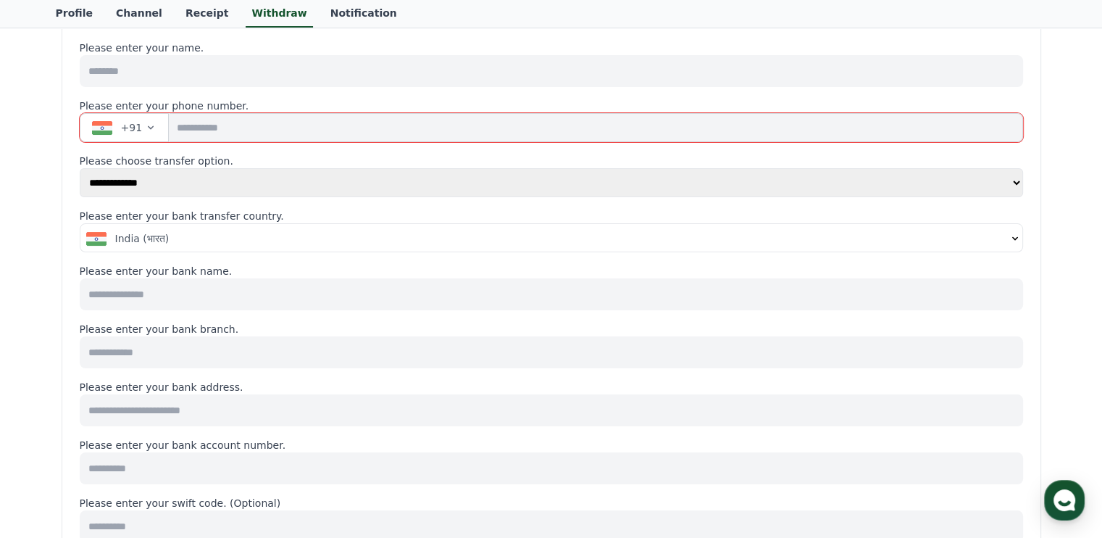
scroll to position [136, 0]
type input "*"
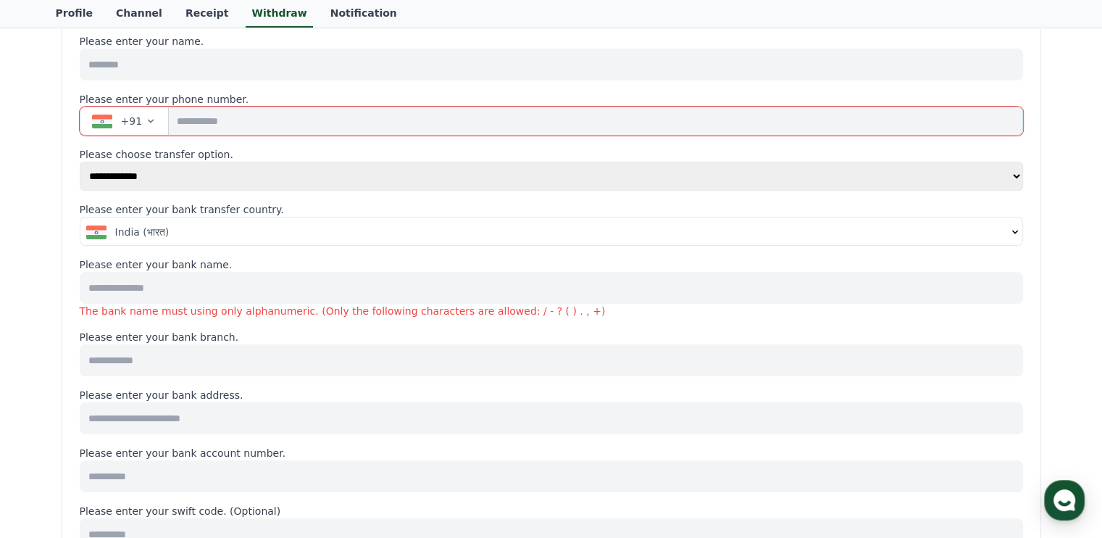
scroll to position [156, 0]
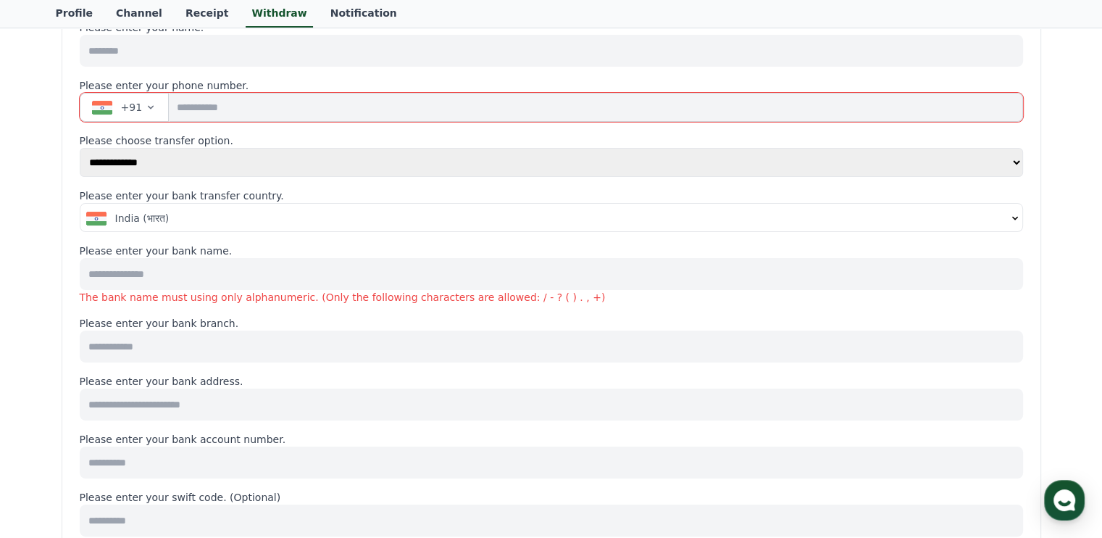
click at [75, 329] on div "**********" at bounding box center [552, 522] width 980 height 1040
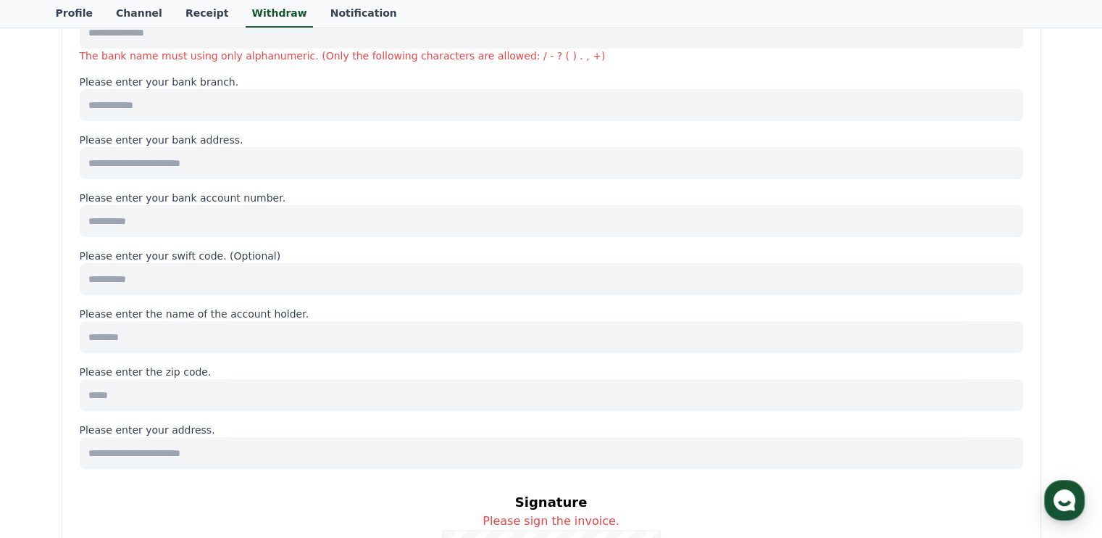
scroll to position [398, 0]
drag, startPoint x: 81, startPoint y: 308, endPoint x: 362, endPoint y: 317, distance: 280.5
click at [362, 317] on p "Please enter the name of the account holder." at bounding box center [551, 312] width 943 height 14
drag, startPoint x: 233, startPoint y: 377, endPoint x: 85, endPoint y: 352, distance: 149.2
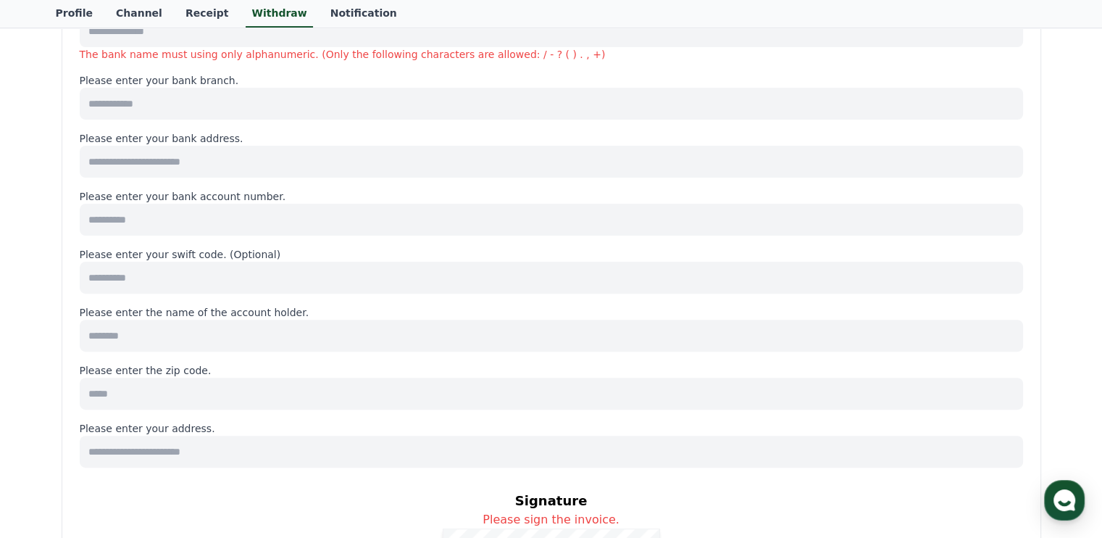
click at [85, 352] on div "**********" at bounding box center [551, 280] width 943 height 1004
click at [102, 428] on p "Please enter your address." at bounding box center [551, 428] width 943 height 14
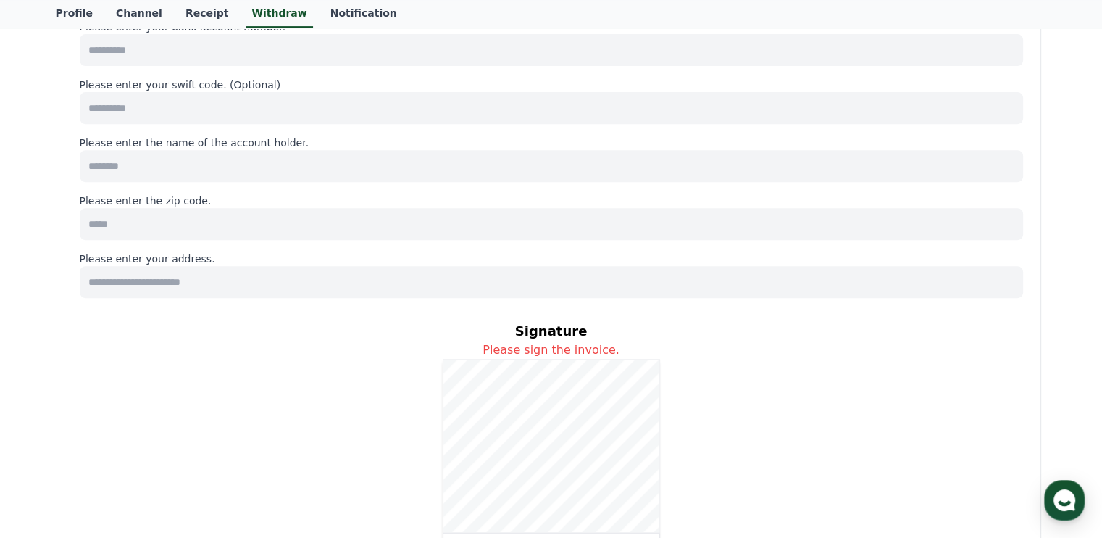
click at [234, 395] on div "Signature Please sign the invoice. Reset" at bounding box center [551, 438] width 943 height 259
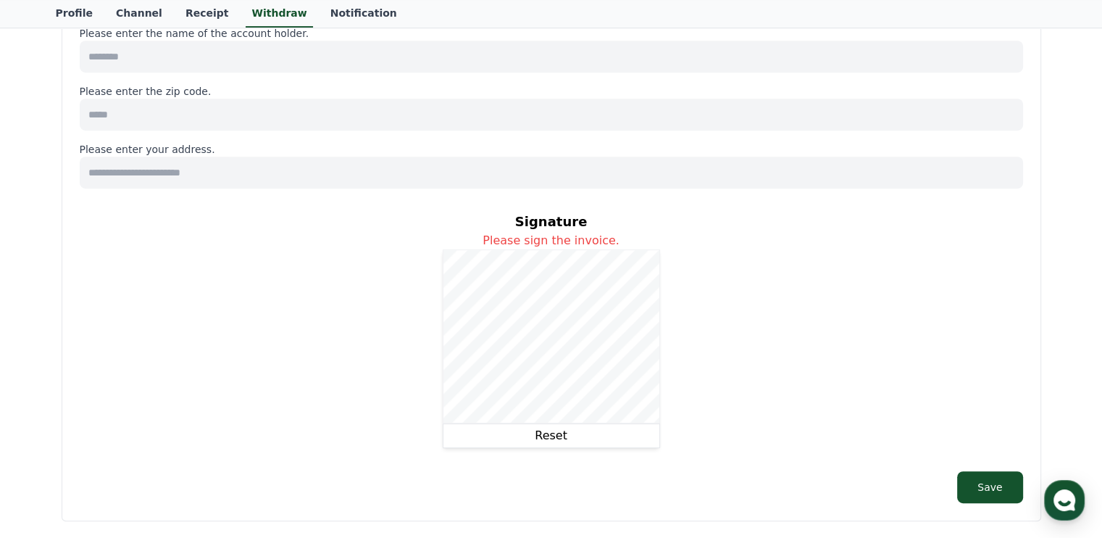
scroll to position [678, 0]
click at [742, 343] on div "Signature Please sign the invoice. Reset" at bounding box center [551, 328] width 943 height 259
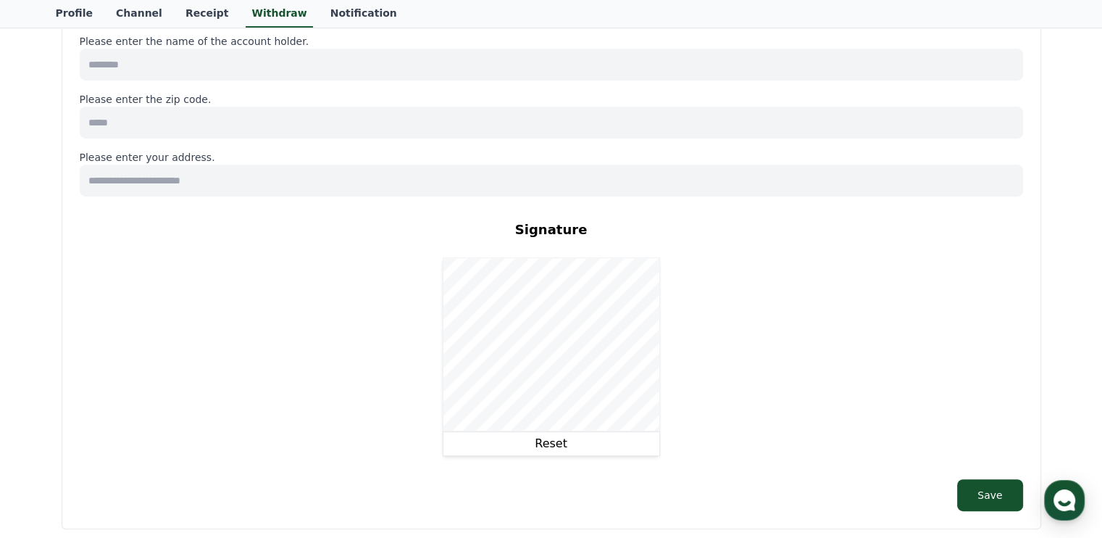
click at [605, 441] on button "Reset" at bounding box center [551, 443] width 217 height 25
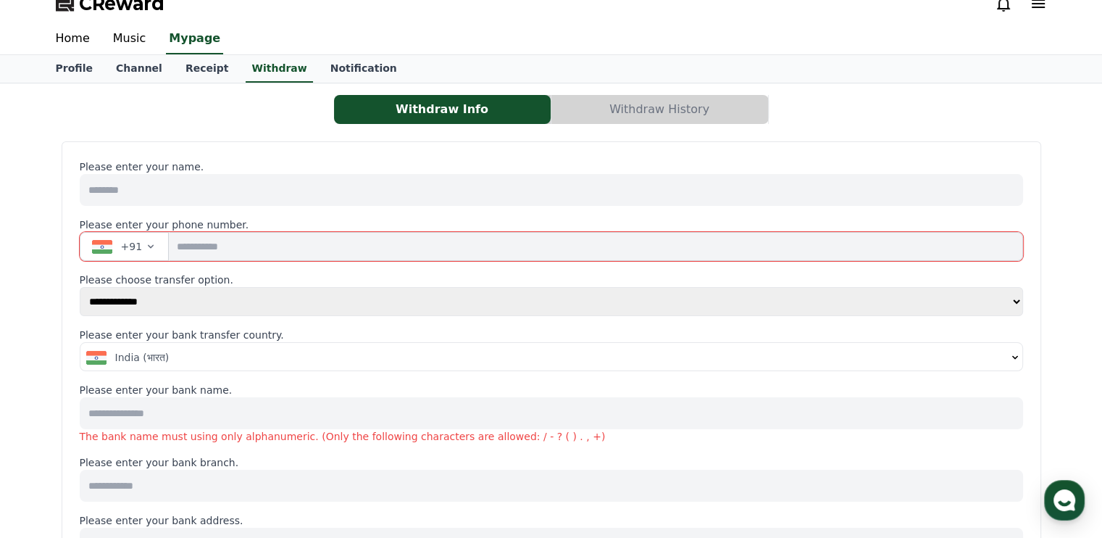
scroll to position [14, 0]
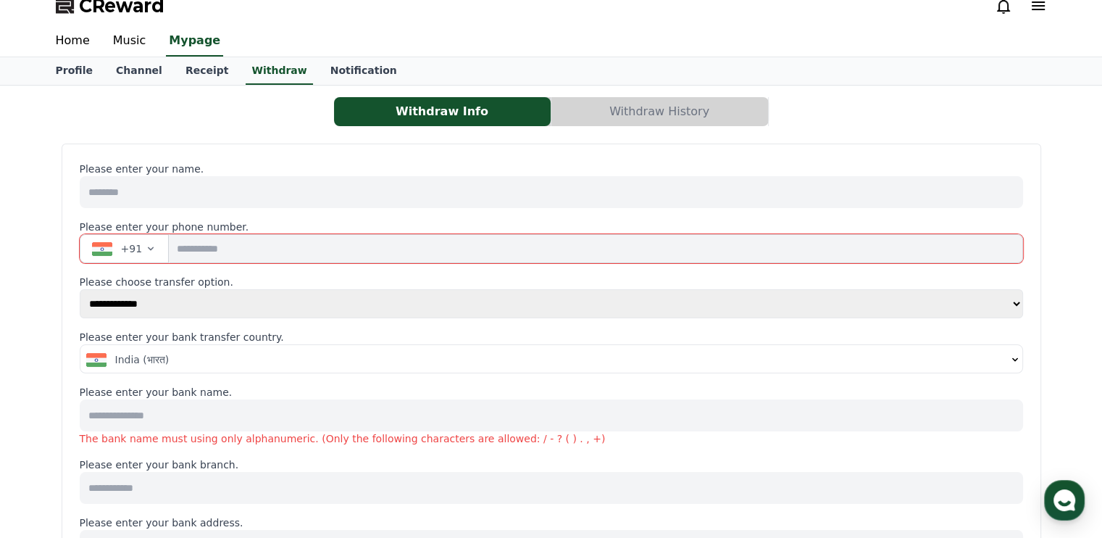
click at [655, 98] on button "Withdraw History" at bounding box center [659, 111] width 217 height 29
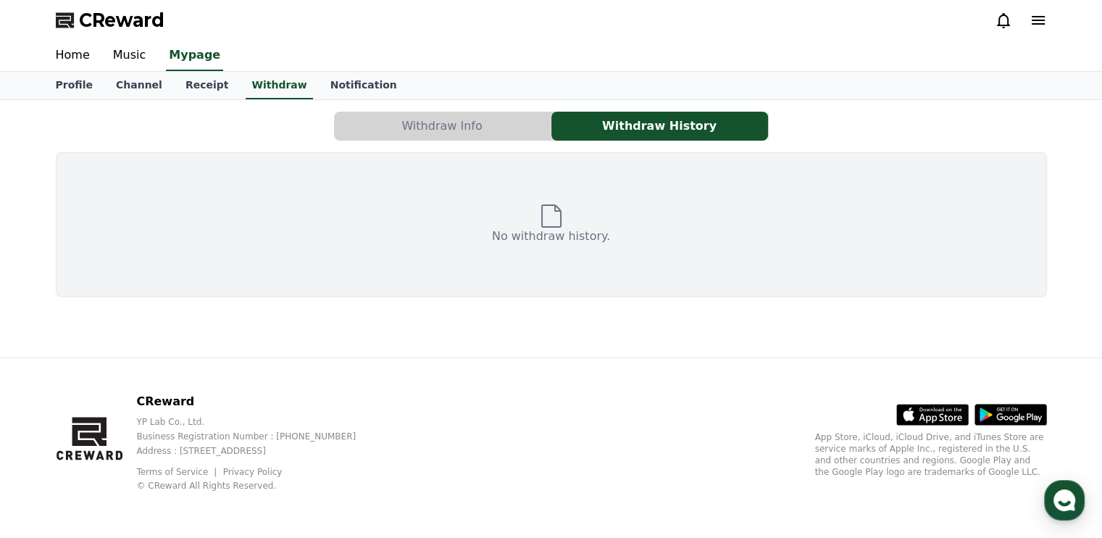
click at [485, 121] on button "Withdraw Info" at bounding box center [442, 126] width 217 height 29
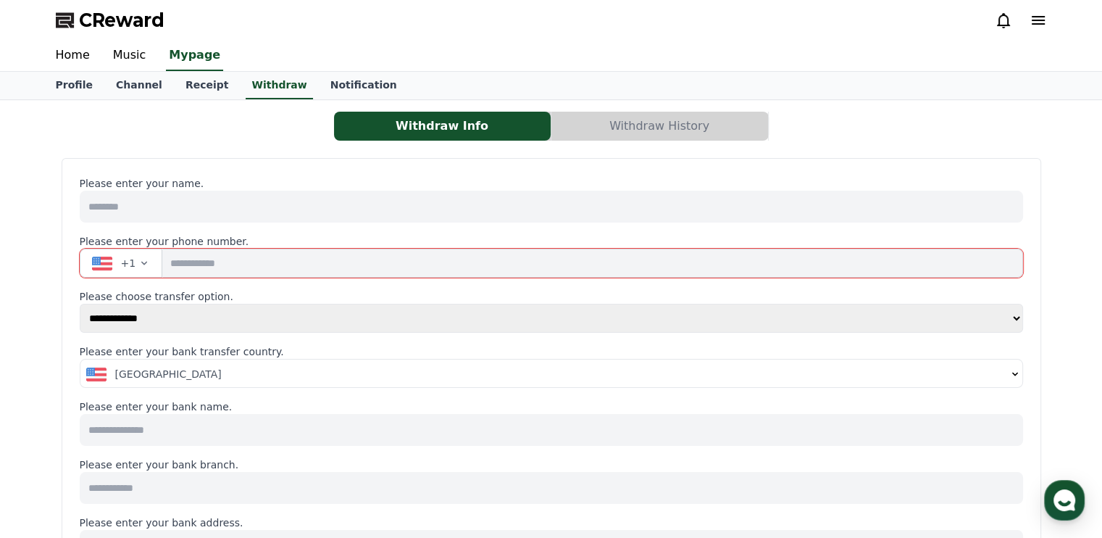
scroll to position [67, 0]
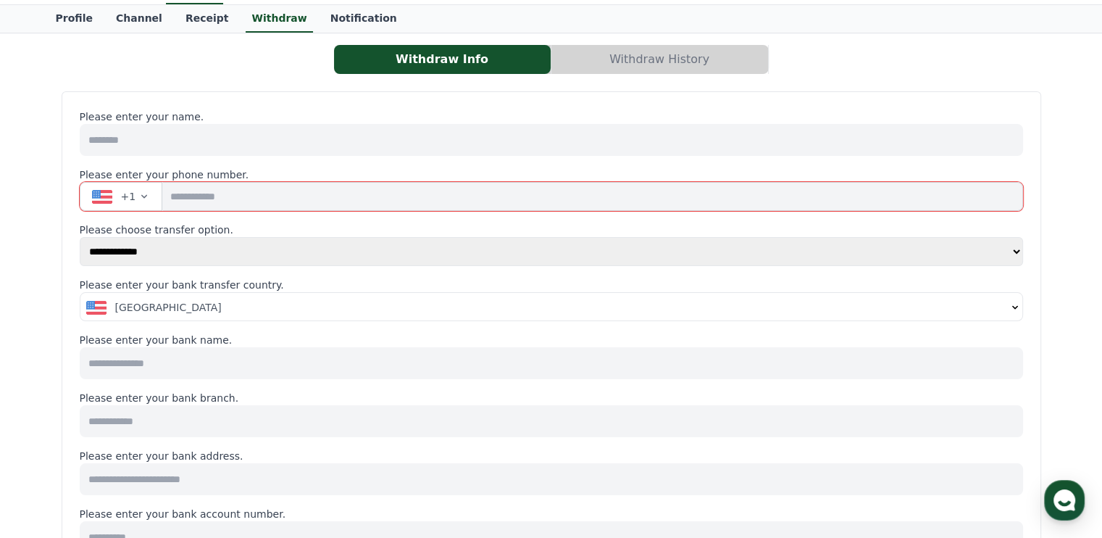
click at [159, 138] on input at bounding box center [551, 140] width 943 height 32
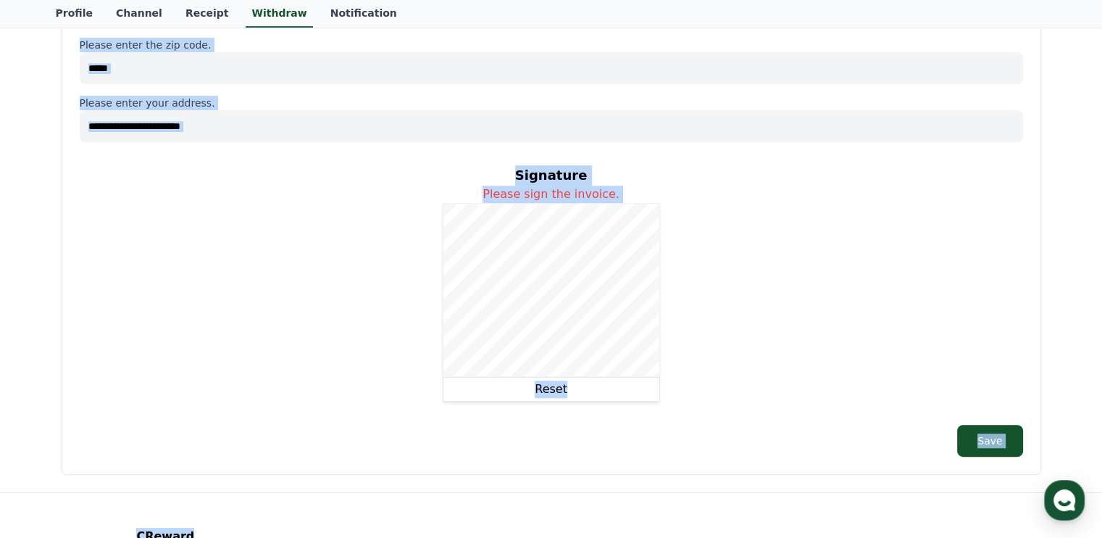
scroll to position [746, 0]
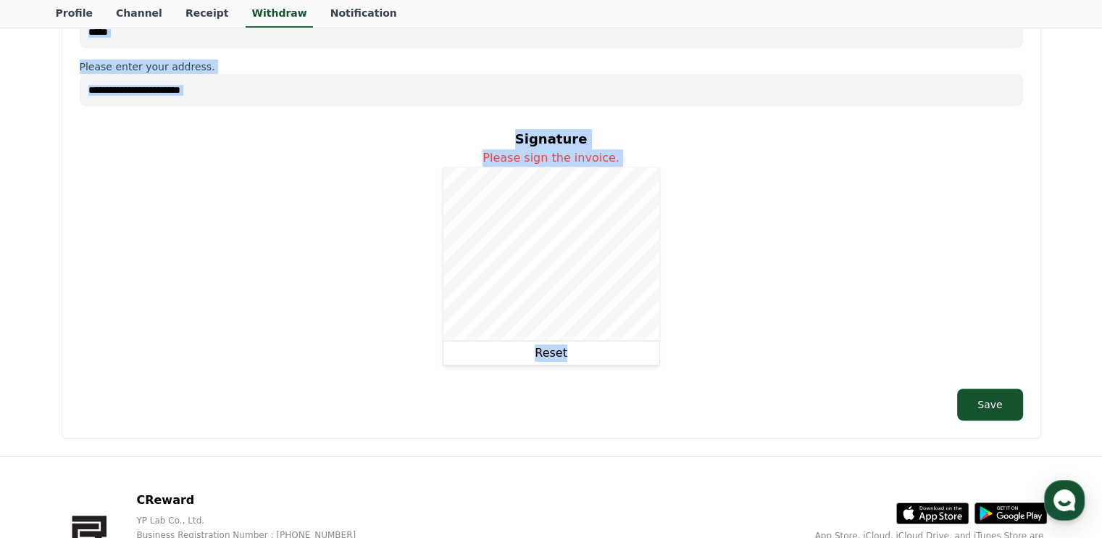
drag, startPoint x: 70, startPoint y: 173, endPoint x: 590, endPoint y: 372, distance: 557.0
copy div "**********"
click at [365, 211] on div "Signature Please sign the invoice. Reset" at bounding box center [551, 246] width 943 height 259
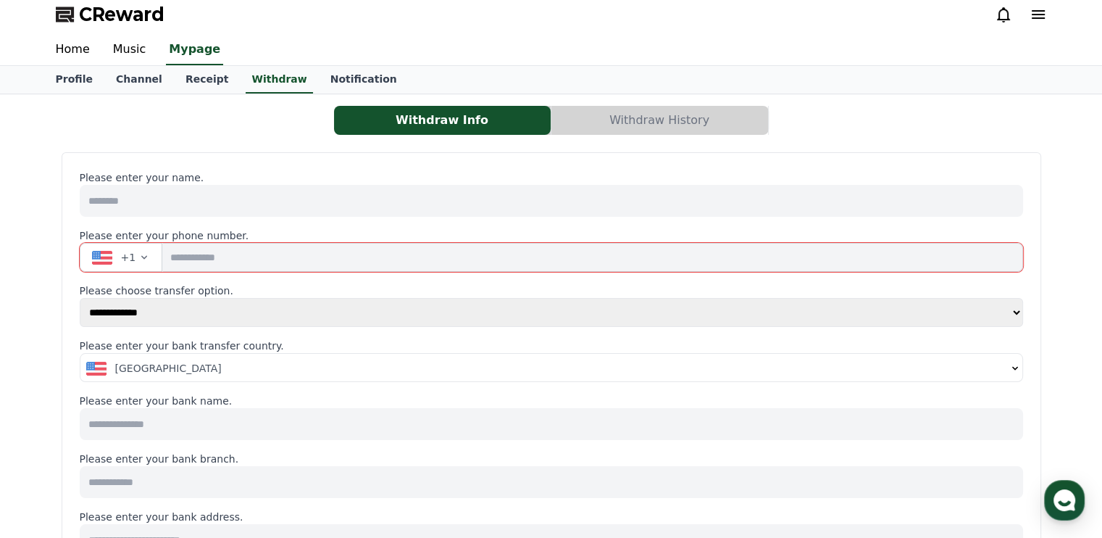
scroll to position [9, 0]
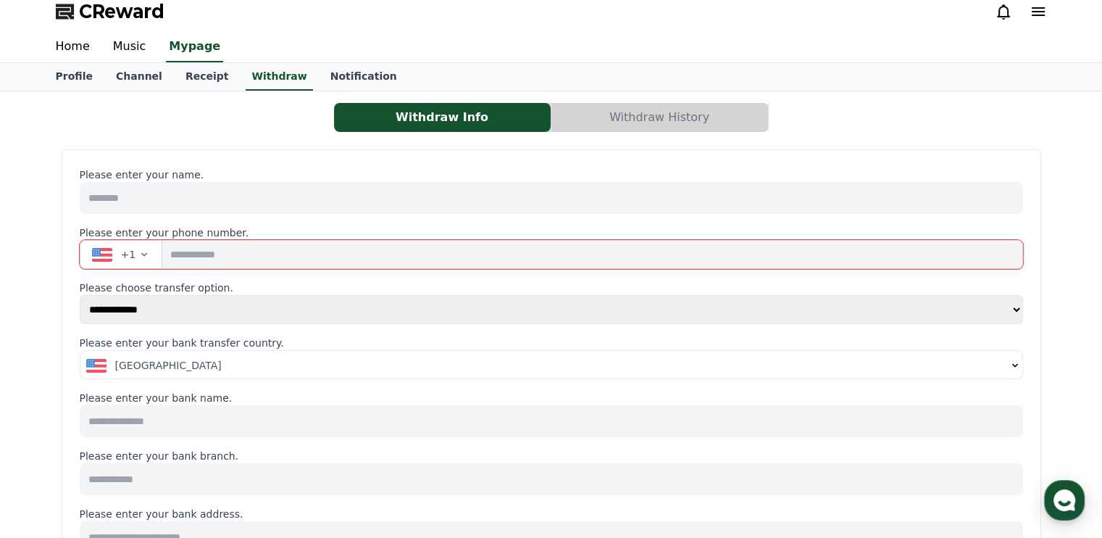
click at [142, 254] on icon "button" at bounding box center [144, 255] width 12 height 12
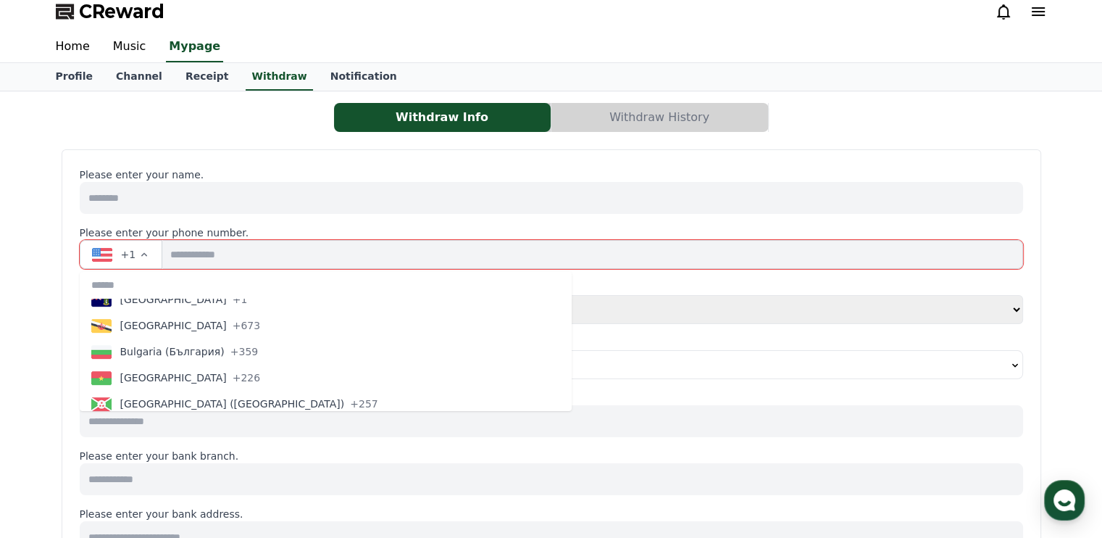
scroll to position [823, 0]
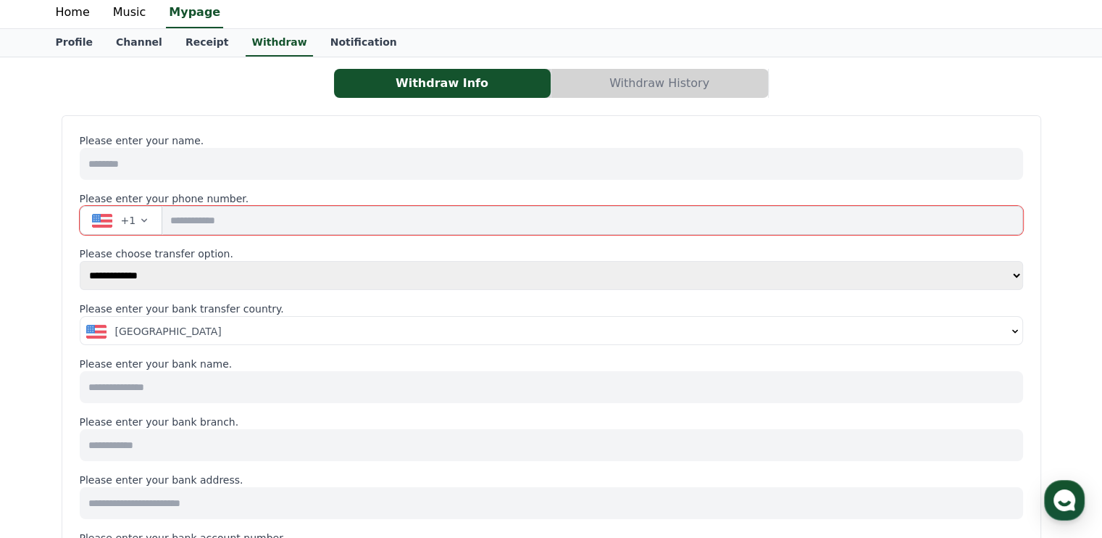
scroll to position [43, 0]
click at [138, 223] on icon "button" at bounding box center [144, 220] width 12 height 12
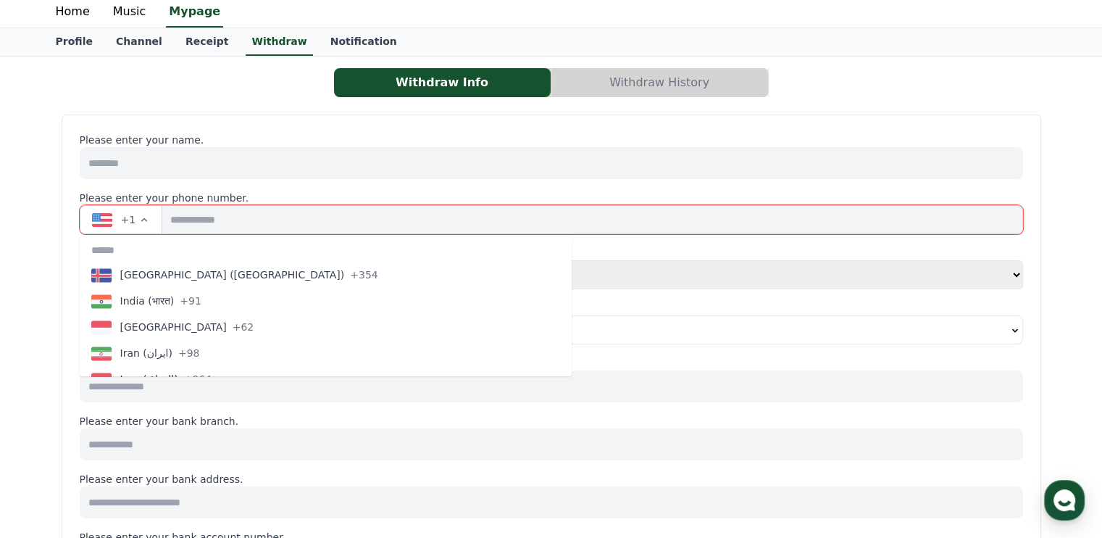
scroll to position [2582, 0]
click at [168, 296] on span "India (भारत)" at bounding box center [147, 302] width 54 height 14
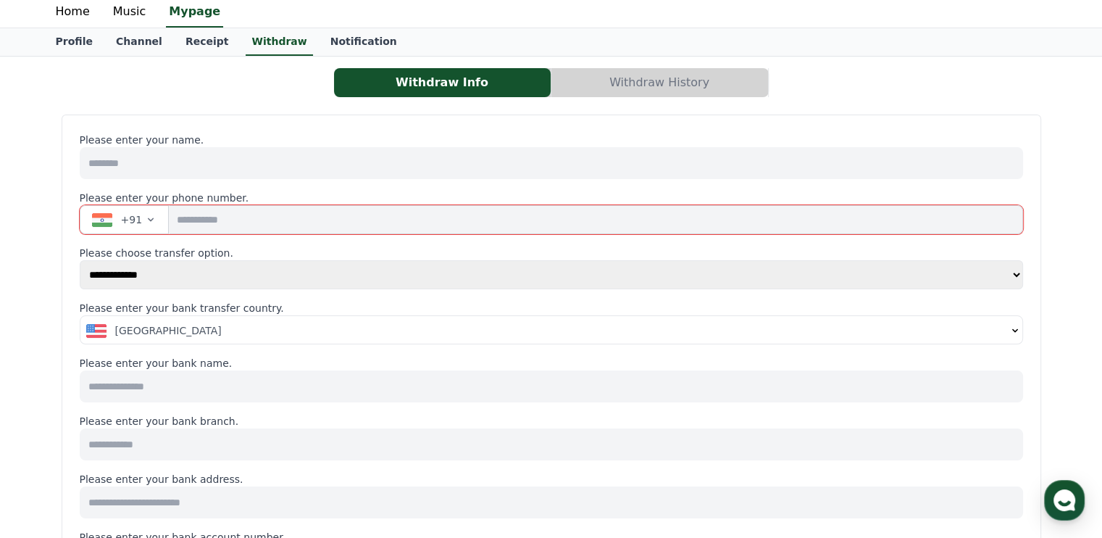
click at [119, 330] on span "United States" at bounding box center [168, 330] width 107 height 14
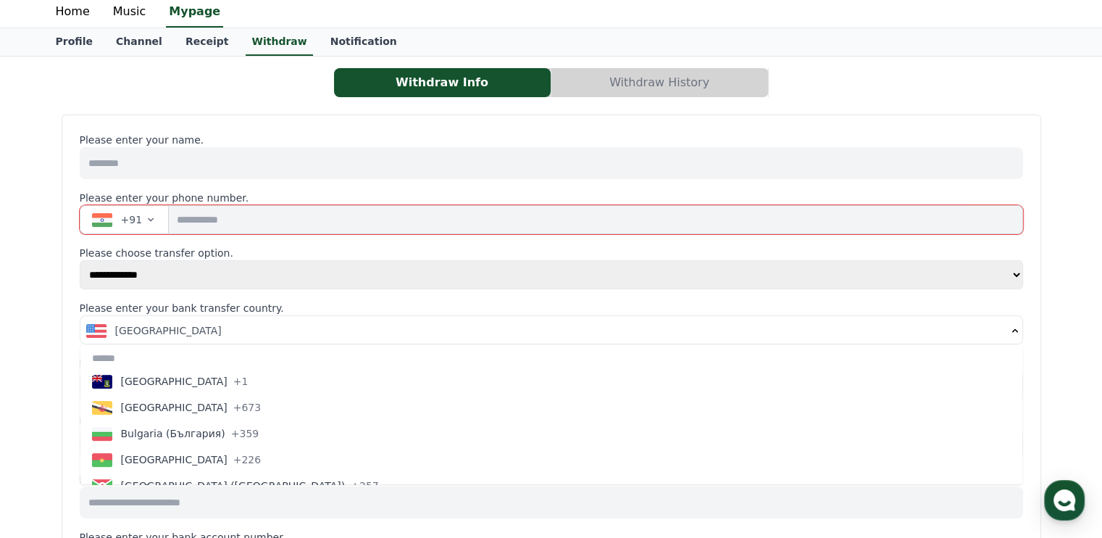
scroll to position [935, 0]
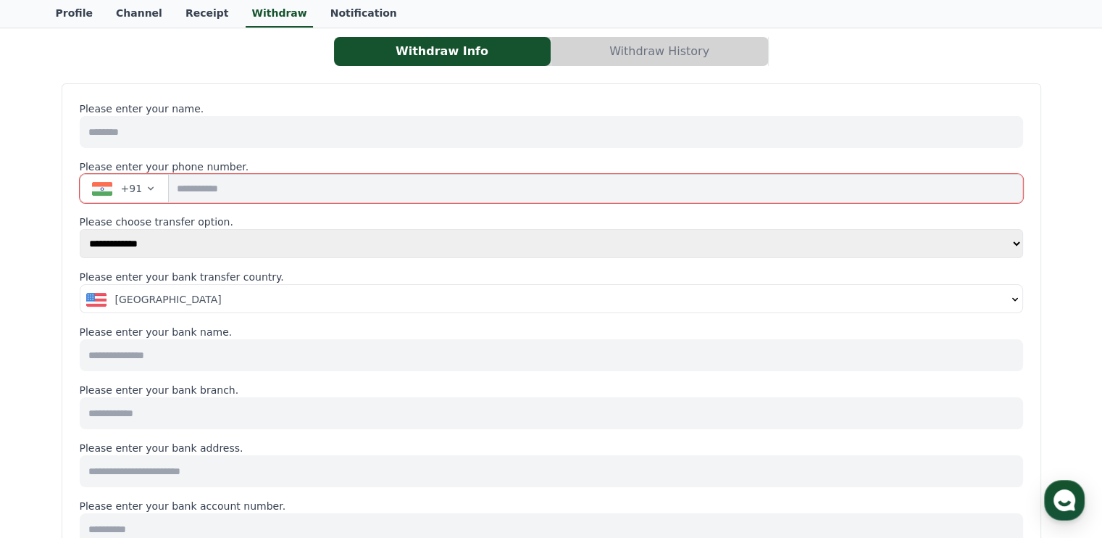
scroll to position [0, 0]
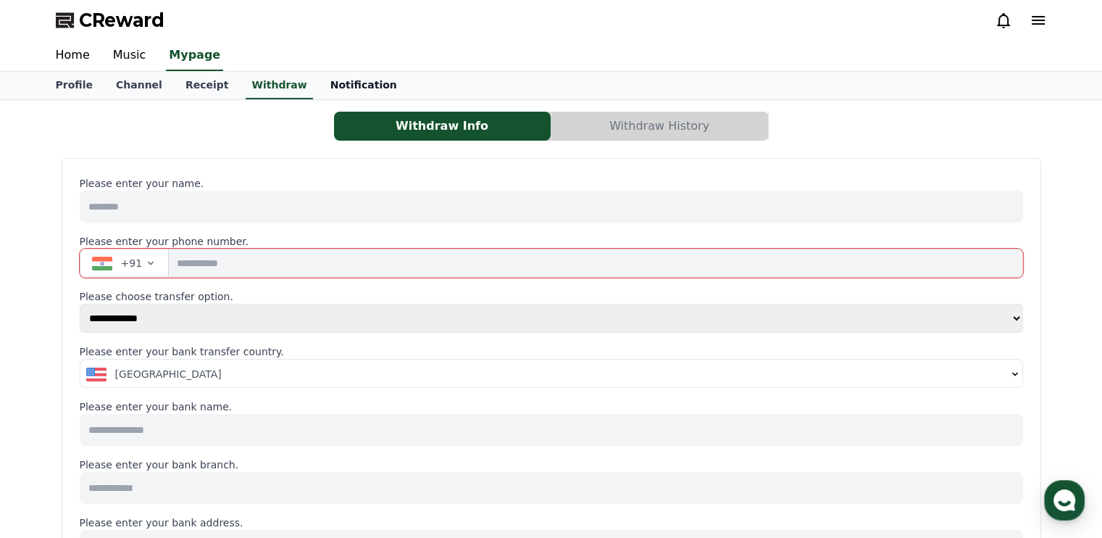
click at [319, 89] on link "Notification" at bounding box center [364, 86] width 90 height 28
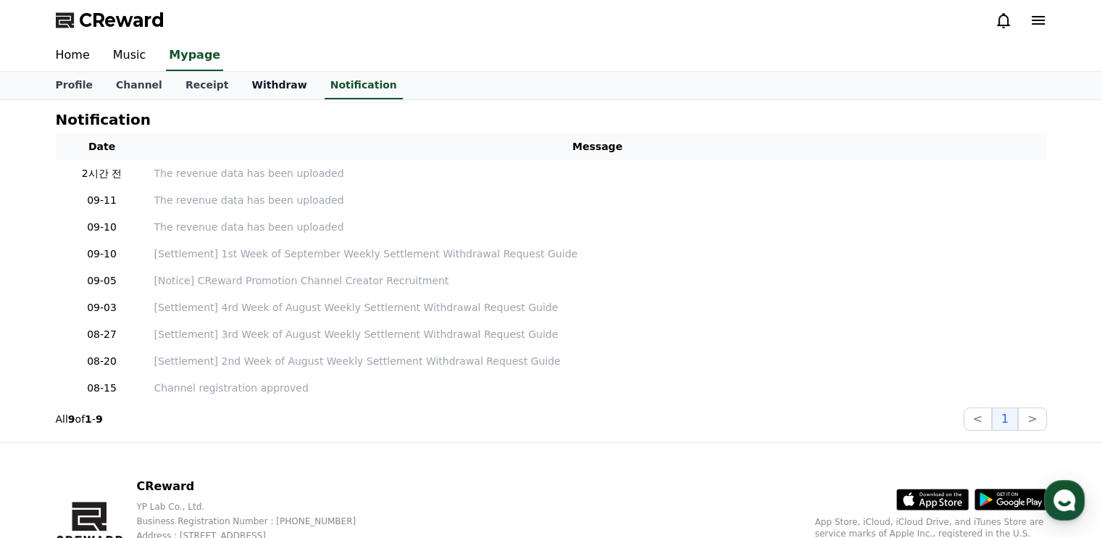
click at [247, 89] on link "Withdraw" at bounding box center [279, 86] width 78 height 28
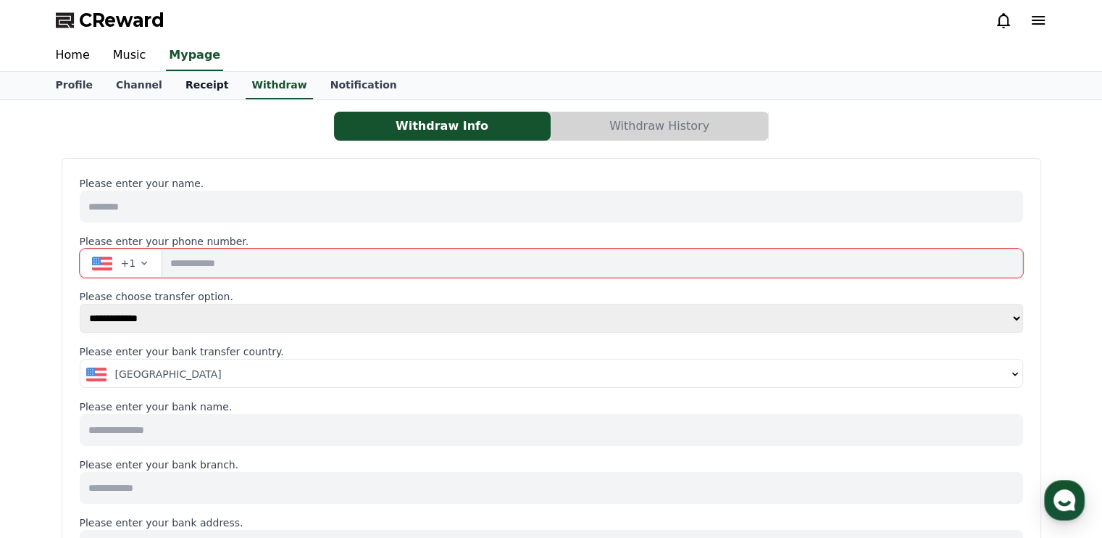
click at [185, 86] on link "Receipt" at bounding box center [207, 86] width 67 height 28
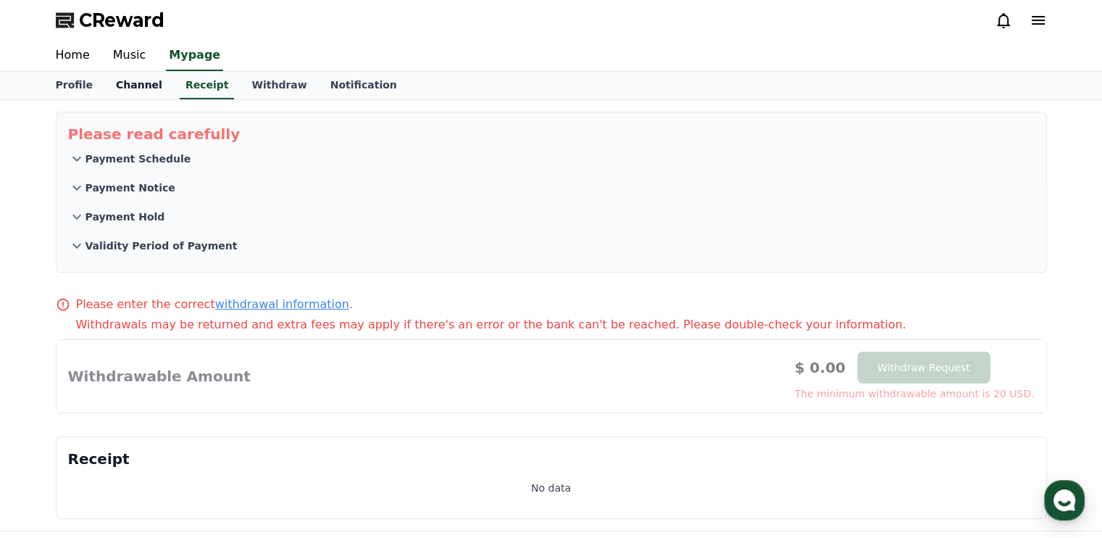
click at [135, 85] on link "Channel" at bounding box center [139, 86] width 70 height 28
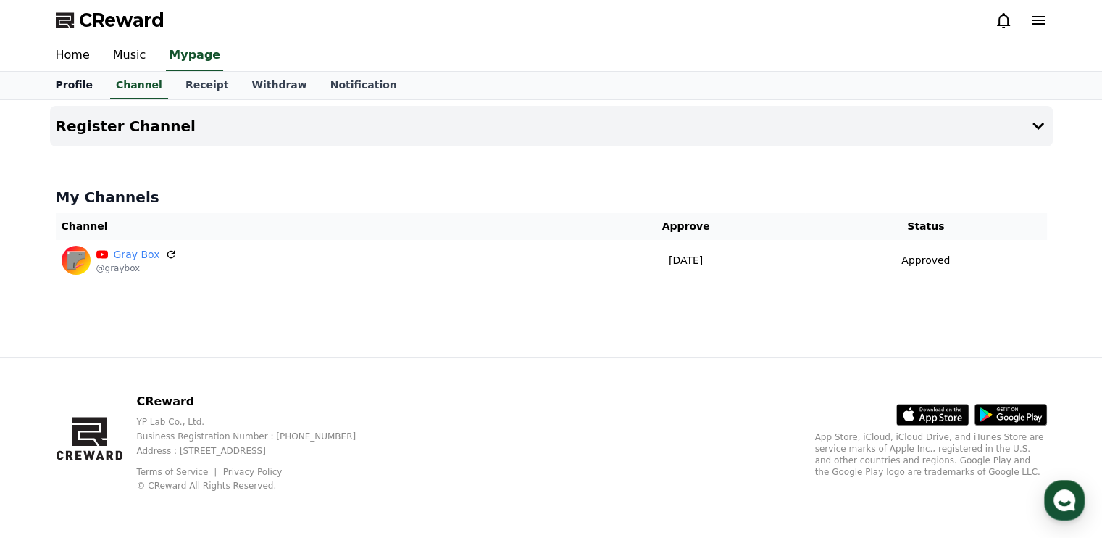
click at [87, 90] on link "Profile" at bounding box center [74, 86] width 60 height 28
select select "**********"
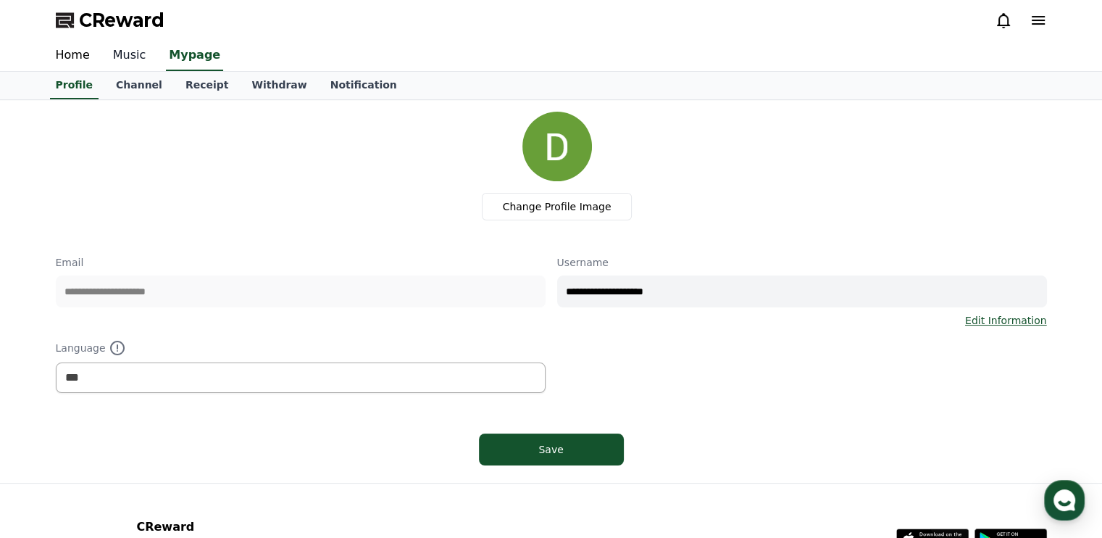
click at [125, 63] on link "Music" at bounding box center [129, 56] width 57 height 30
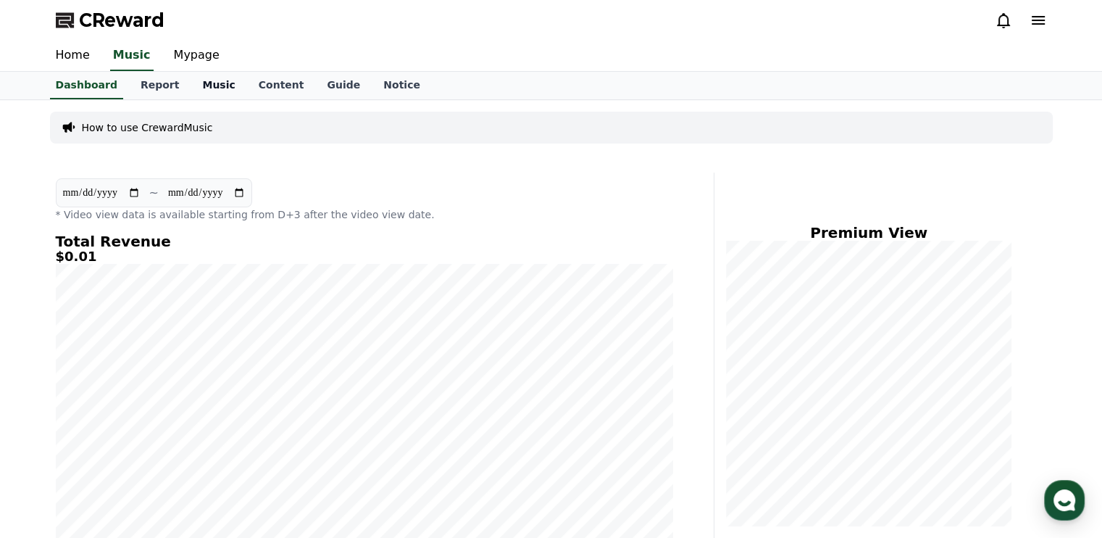
select select "**********"
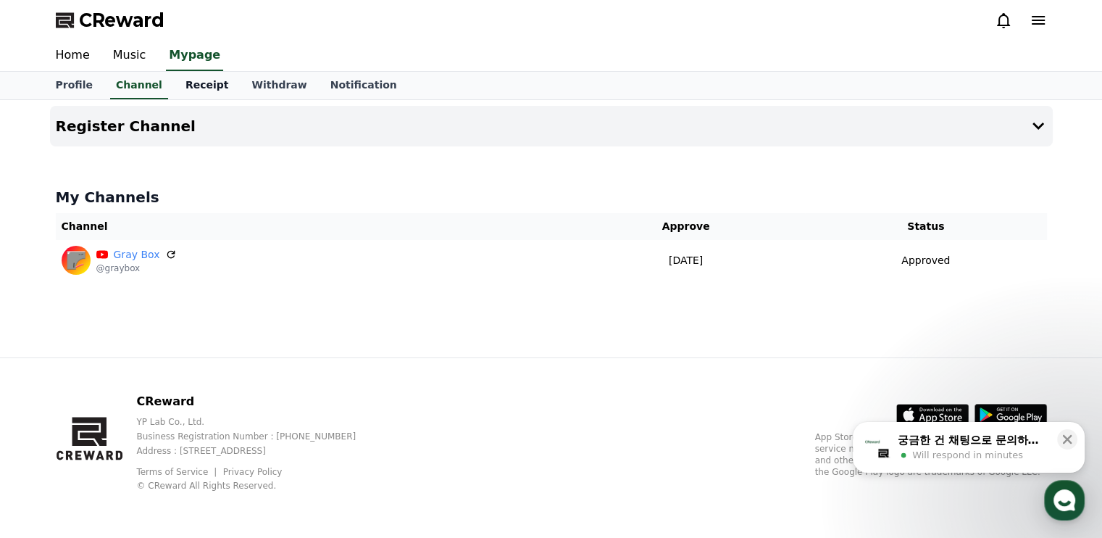
click at [202, 86] on link "Receipt" at bounding box center [207, 86] width 67 height 28
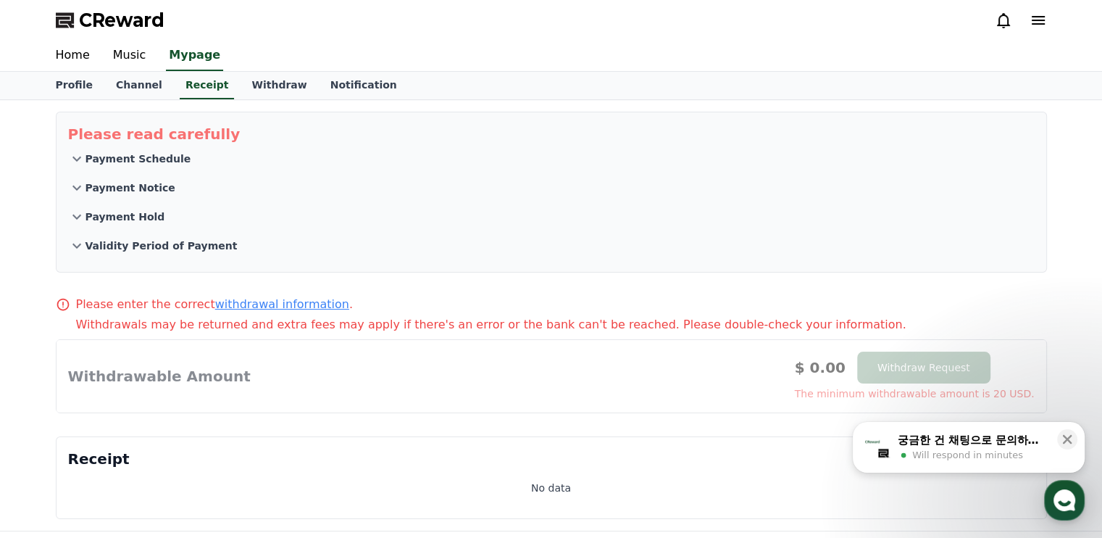
click at [158, 163] on p "Payment Schedule" at bounding box center [138, 158] width 106 height 14
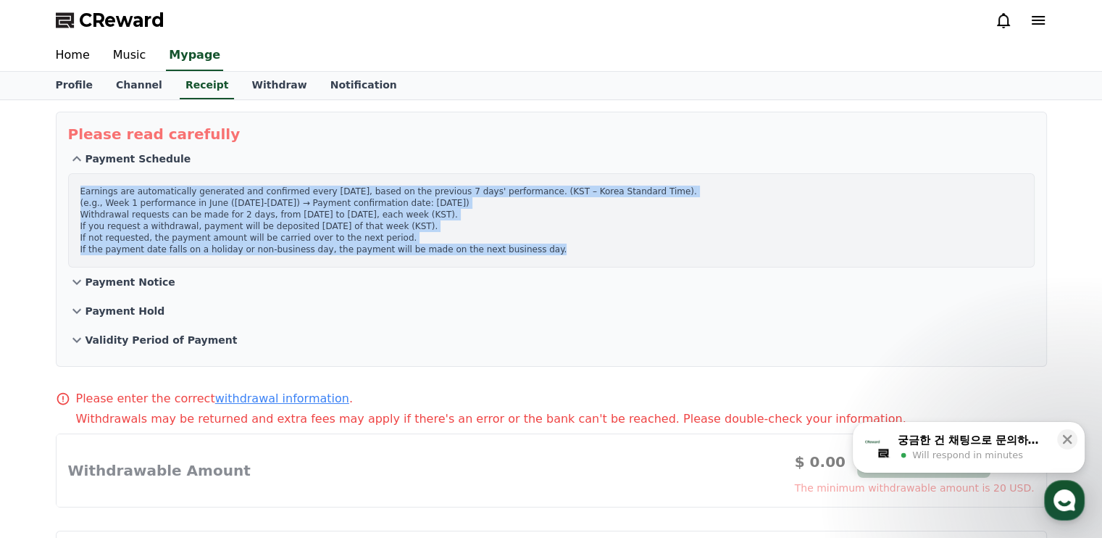
drag, startPoint x: 74, startPoint y: 185, endPoint x: 530, endPoint y: 249, distance: 460.3
click at [530, 249] on div "Earnings are automatically generated and confirmed every Wednesday, based on th…" at bounding box center [551, 220] width 966 height 94
copy p "Earnings are automatically generated and confirmed every Wednesday, based on th…"
click at [136, 149] on button "Payment Schedule" at bounding box center [551, 158] width 966 height 29
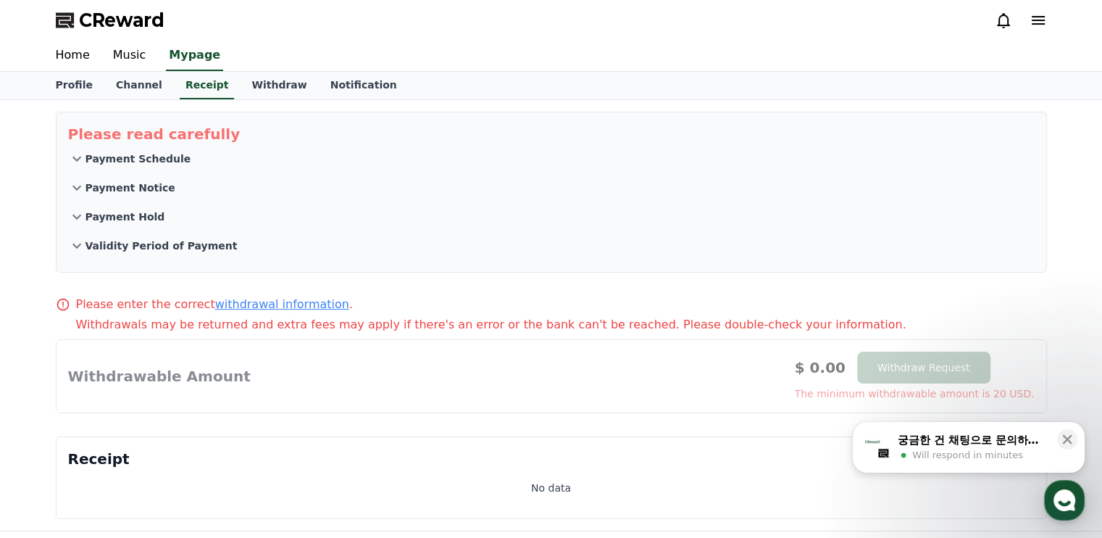
click at [222, 182] on button "Payment Notice" at bounding box center [551, 187] width 966 height 29
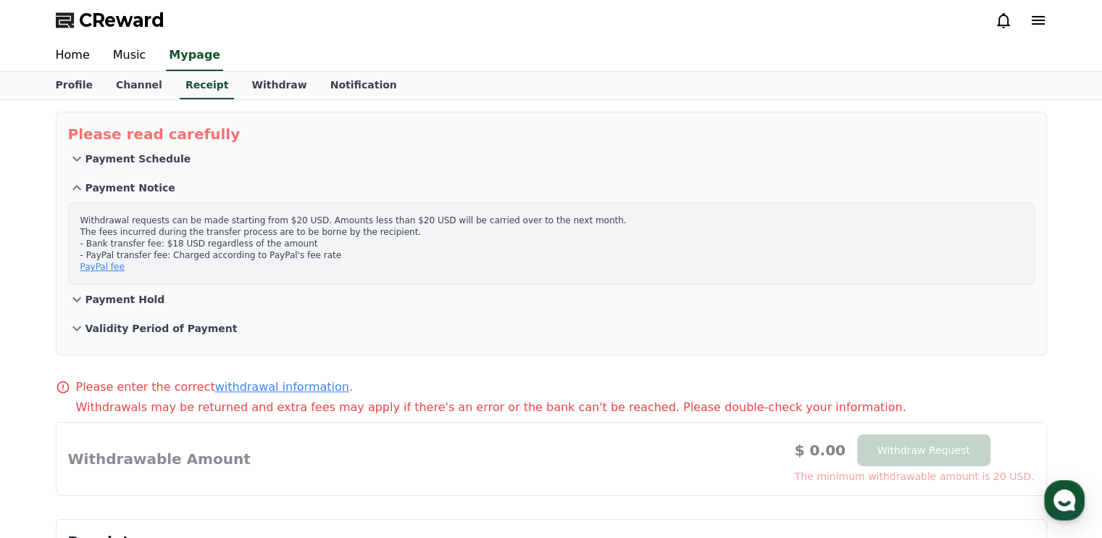
drag, startPoint x: 74, startPoint y: 217, endPoint x: 327, endPoint y: 280, distance: 261.3
click at [327, 280] on div "Withdrawal requests can be made starting from $20 USD. Amounts less than $20 US…" at bounding box center [551, 243] width 966 height 83
copy p "Withdrawal requests can be made starting from $20 USD. Amounts less than $20 US…"
click at [427, 191] on button "Payment Notice" at bounding box center [551, 187] width 966 height 29
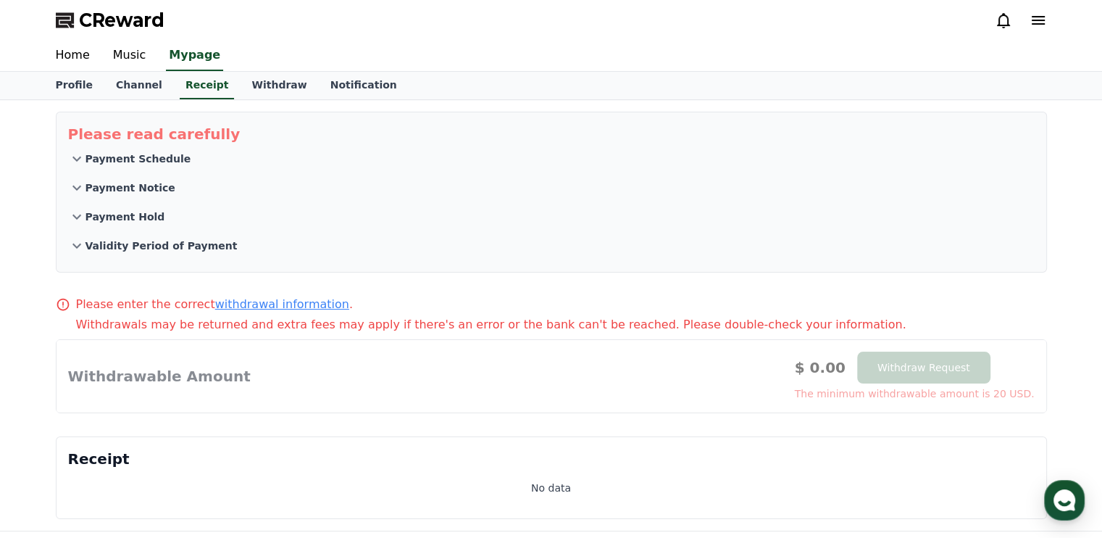
click at [362, 222] on button "Payment Hold" at bounding box center [551, 216] width 966 height 29
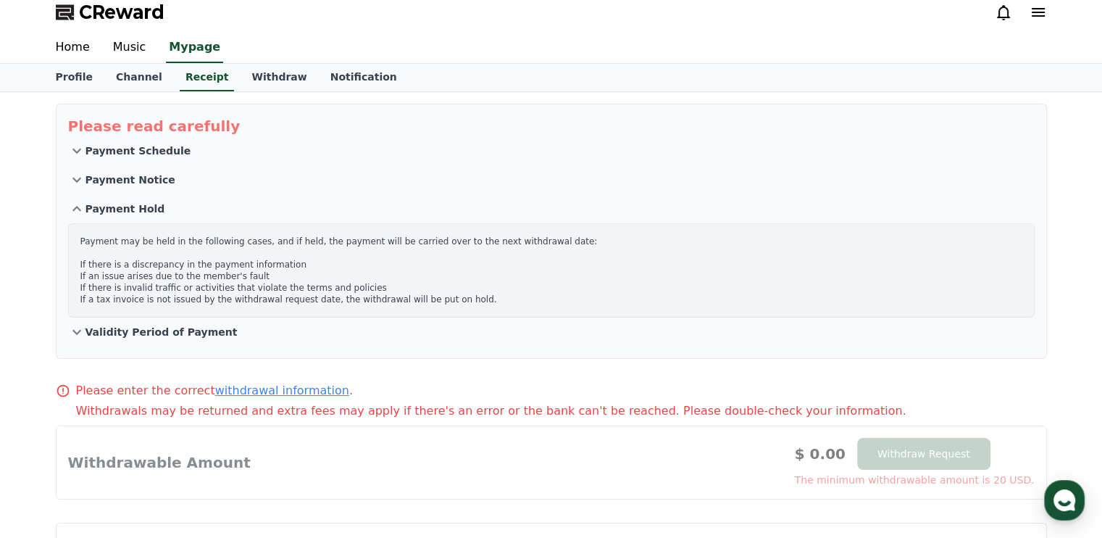
scroll to position [9, 0]
drag, startPoint x: 78, startPoint y: 235, endPoint x: 475, endPoint y: 296, distance: 402.4
click at [475, 296] on div "Payment may be held in the following cases, and if held, the payment will be ca…" at bounding box center [551, 269] width 966 height 94
copy p "Payment may be held in the following cases, and if held, the payment will be ca…"
click at [224, 341] on button "Validity Period of Payment" at bounding box center [551, 331] width 966 height 29
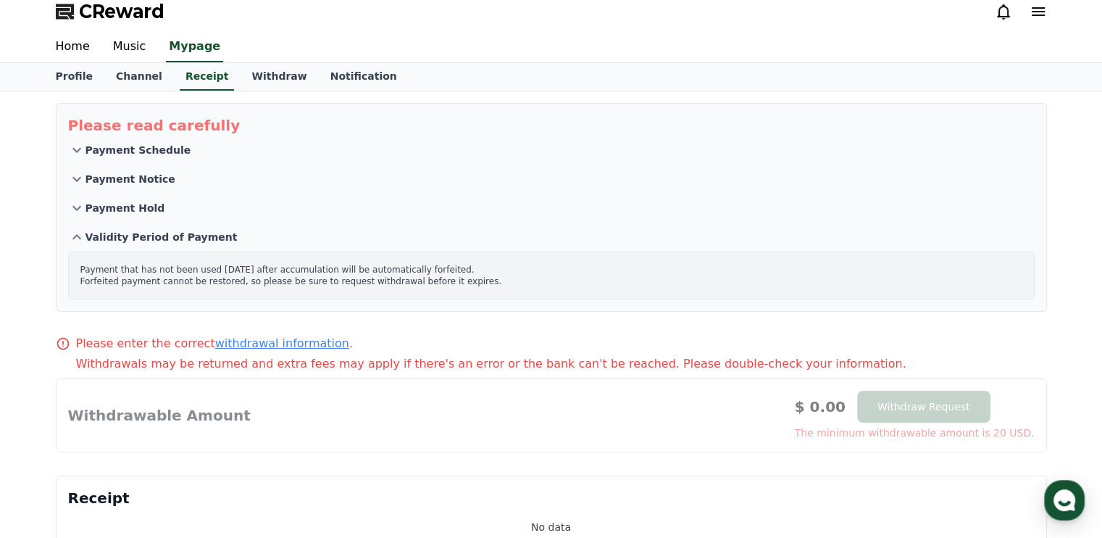
drag, startPoint x: 74, startPoint y: 264, endPoint x: 461, endPoint y: 297, distance: 388.3
click at [461, 297] on div "Payment that has not been used within 6 months after accumulation will be autom…" at bounding box center [551, 275] width 966 height 48
copy p "Payment that has not been used within 6 months after accumulation will be autom…"
click at [234, 228] on button "Validity Period of Payment" at bounding box center [551, 236] width 966 height 29
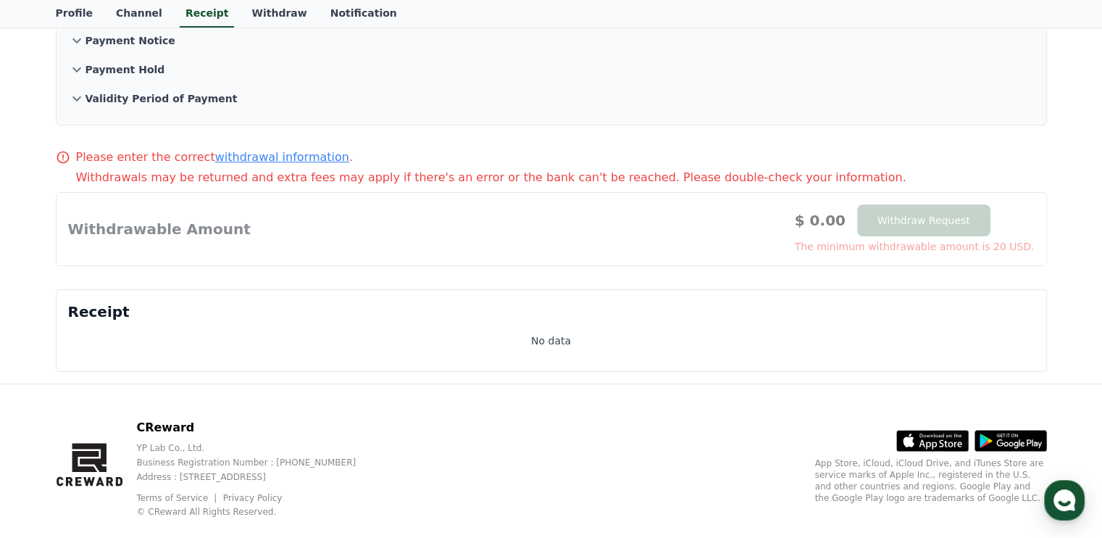
scroll to position [162, 0]
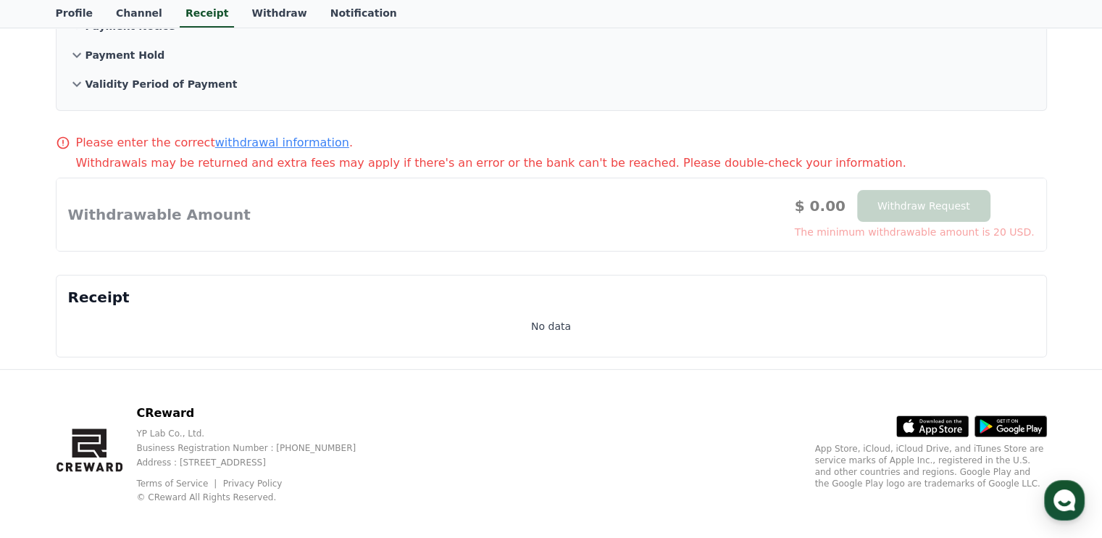
click at [258, 230] on div at bounding box center [552, 214] width 990 height 72
drag, startPoint x: 43, startPoint y: 127, endPoint x: 854, endPoint y: 164, distance: 811.6
click at [854, 164] on div "Please read carefully Payment Schedule Payment Notice Payment Hold Validity Per…" at bounding box center [551, 153] width 1014 height 430
copy div "Please enter the correct withdrawal information . Withdrawals may be returned a…"
